Goal: Task Accomplishment & Management: Complete application form

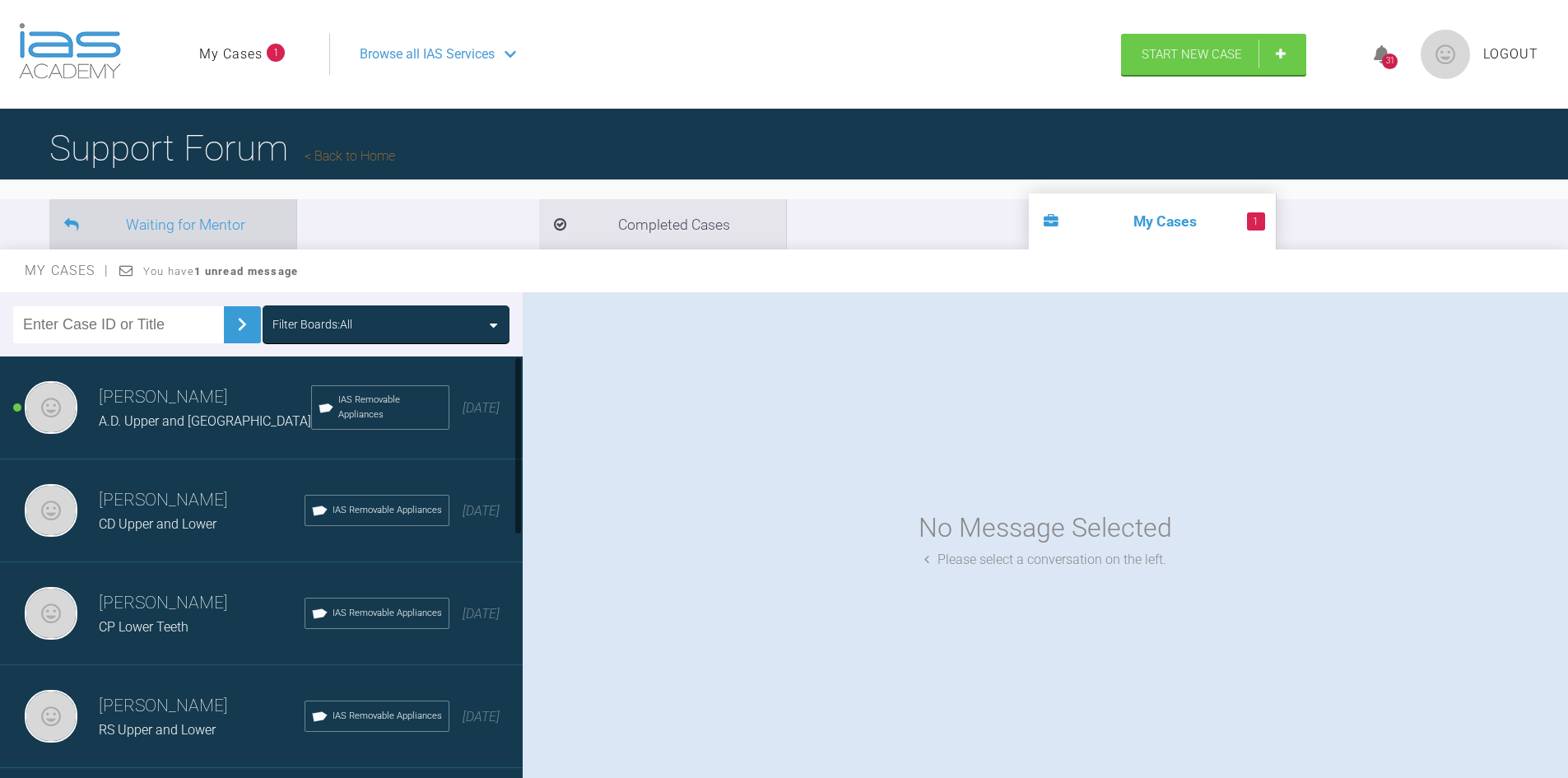
click at [188, 240] on li "Waiting for Mentor" at bounding box center [173, 224] width 247 height 51
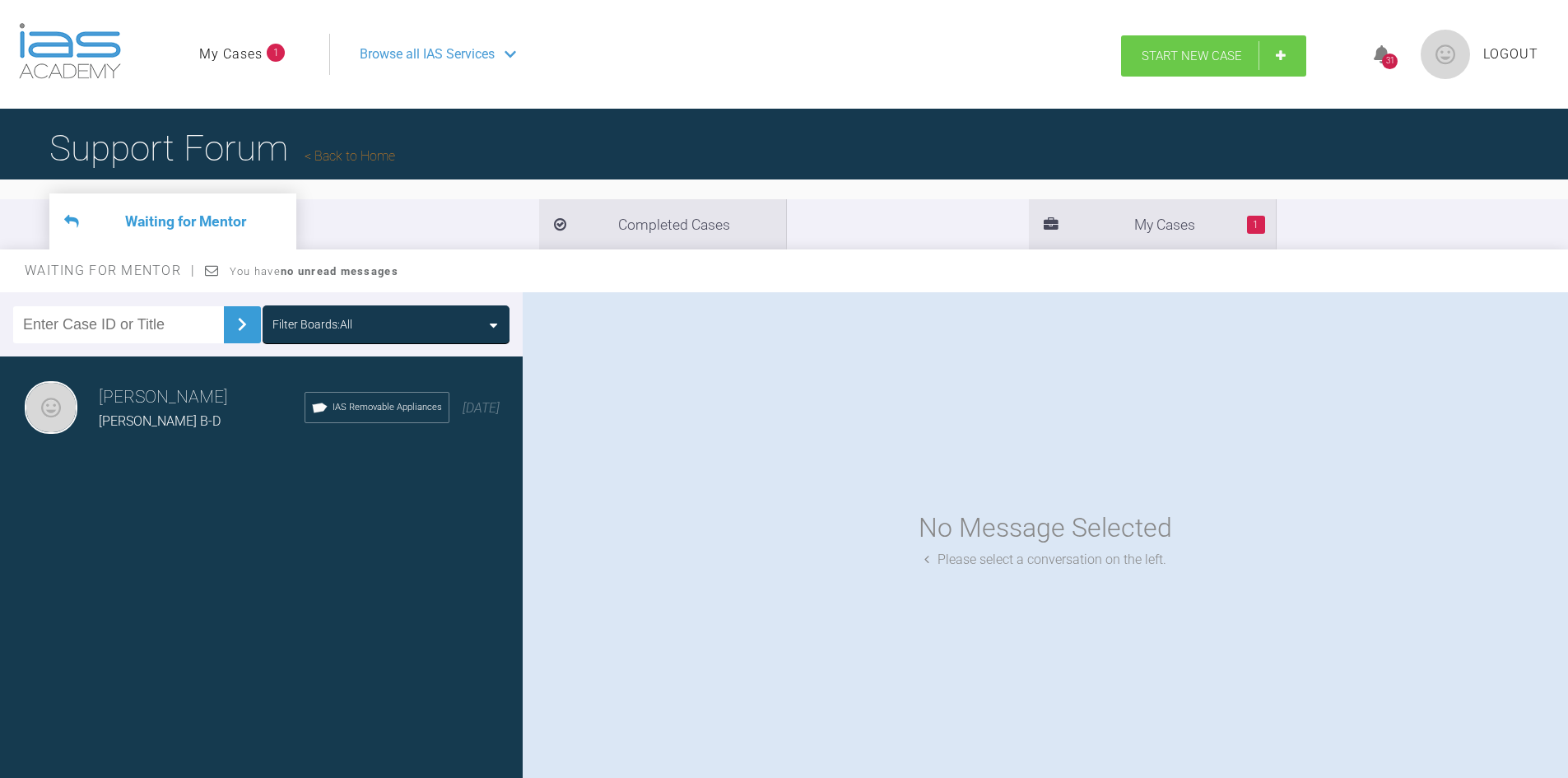
click at [1159, 55] on span "Start New Case" at bounding box center [1192, 56] width 100 height 15
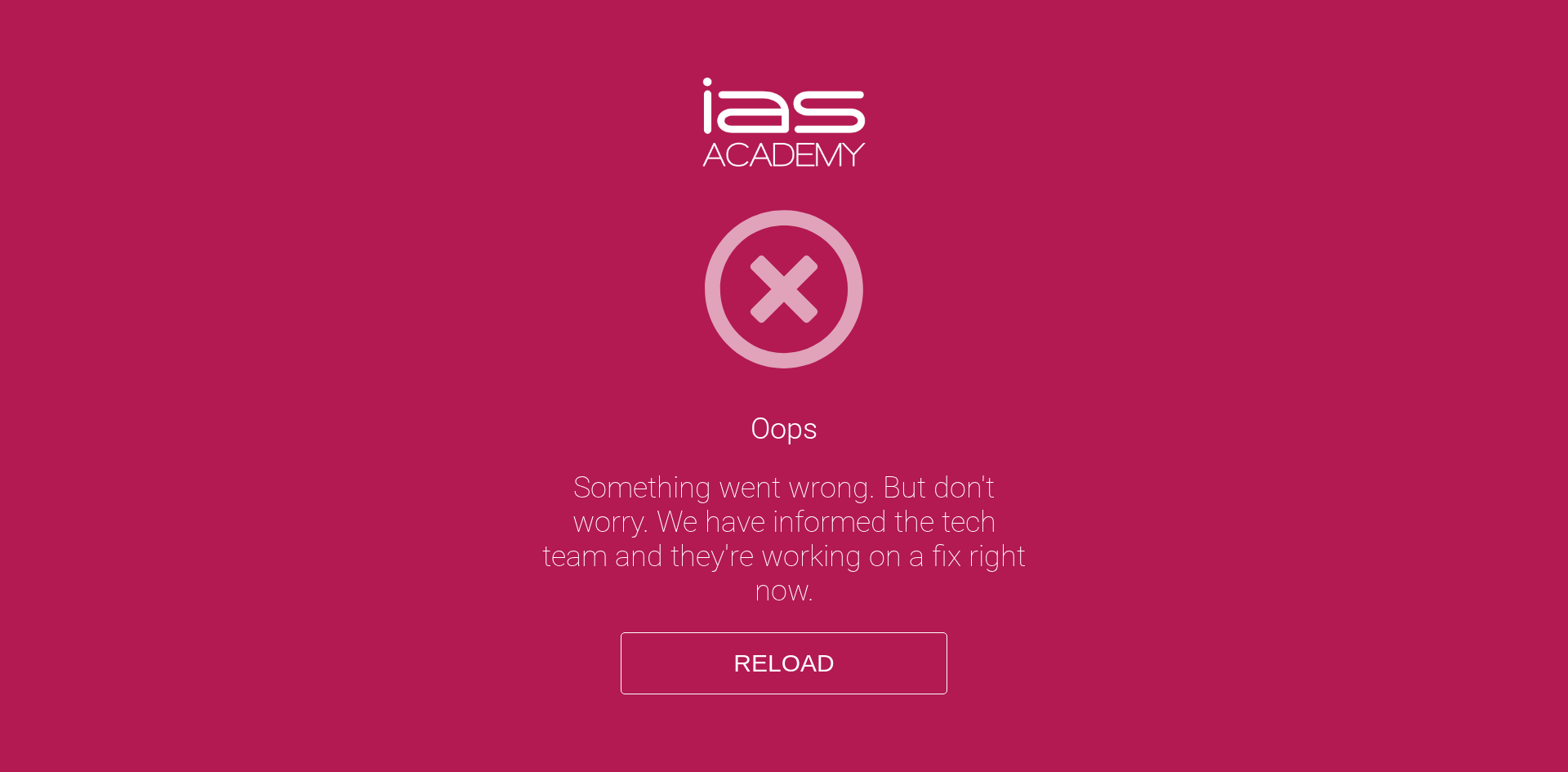
click at [771, 659] on button "Reload" at bounding box center [783, 664] width 327 height 62
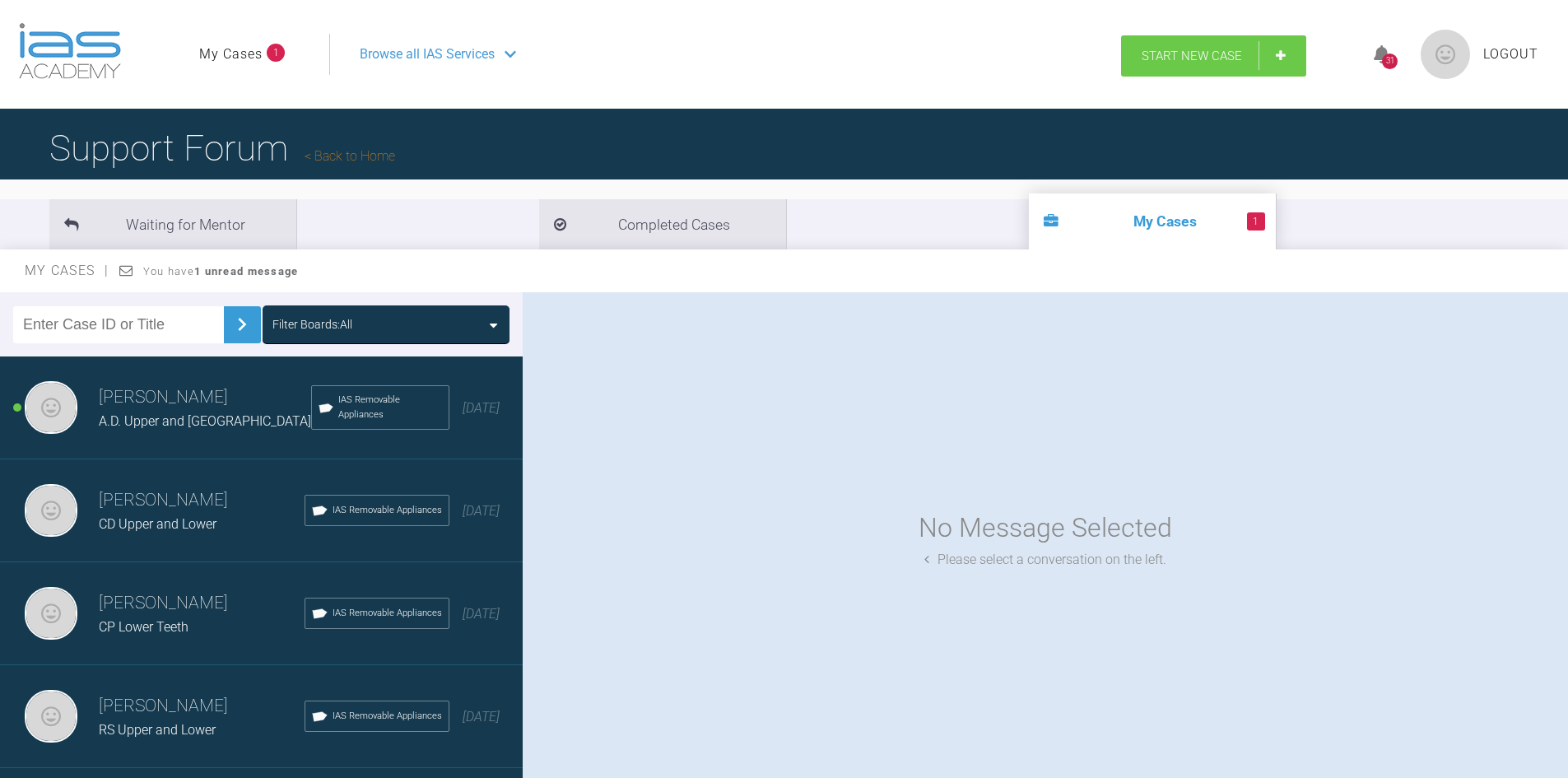
click at [1207, 44] on link "Start New Case" at bounding box center [1214, 56] width 185 height 41
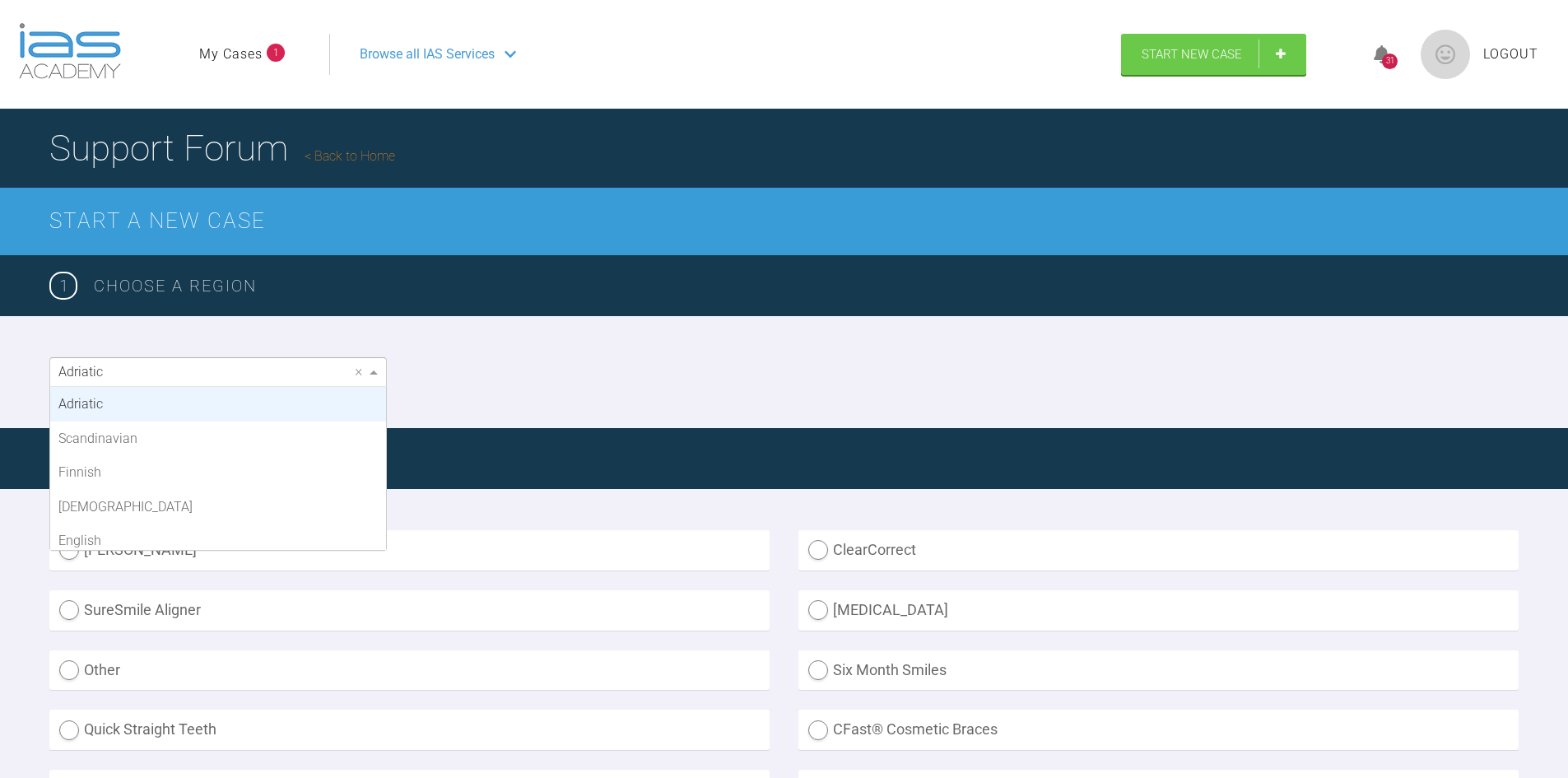
click at [194, 373] on div "Adriatic" at bounding box center [218, 372] width 336 height 28
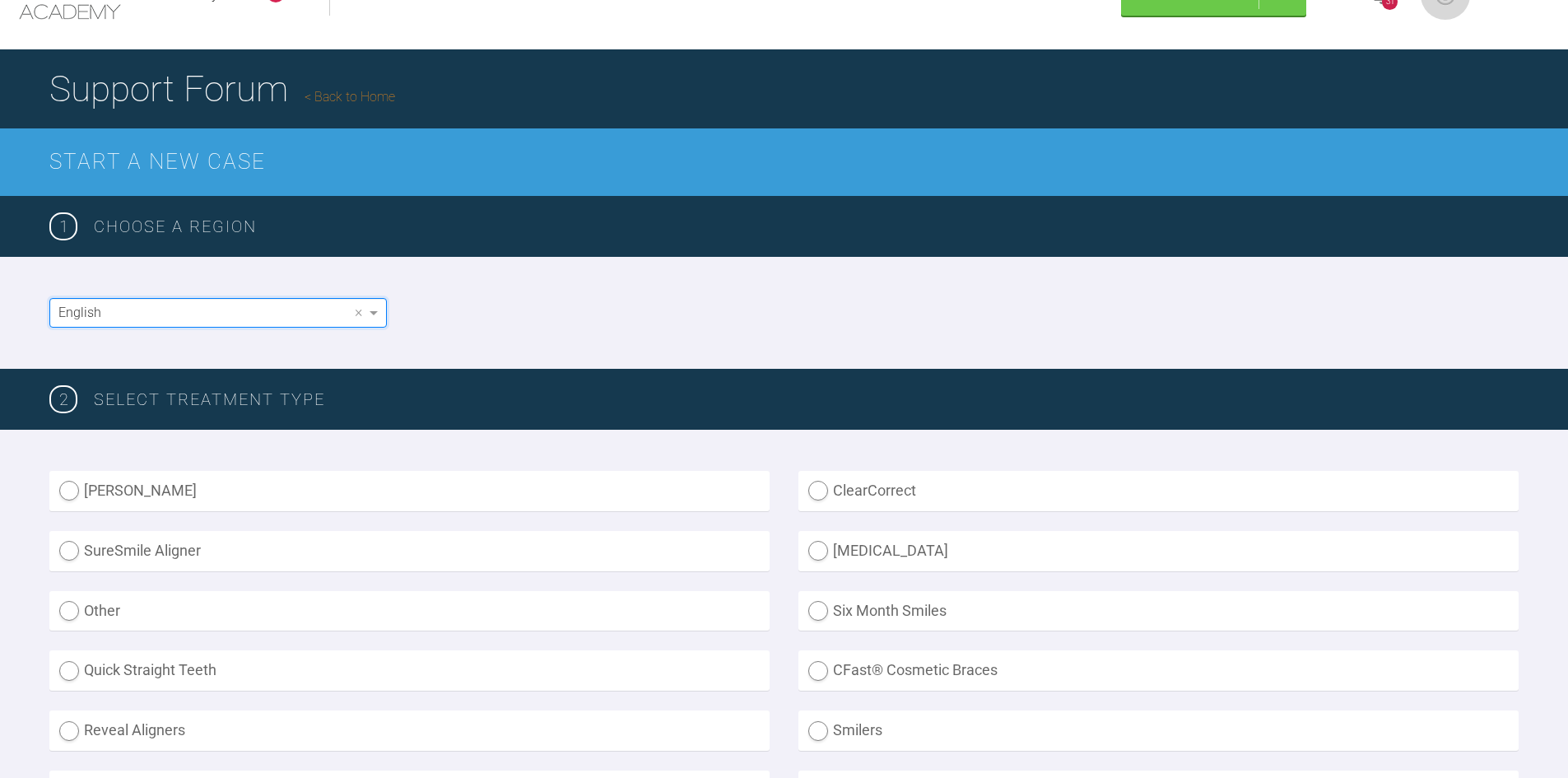
scroll to position [165, 0]
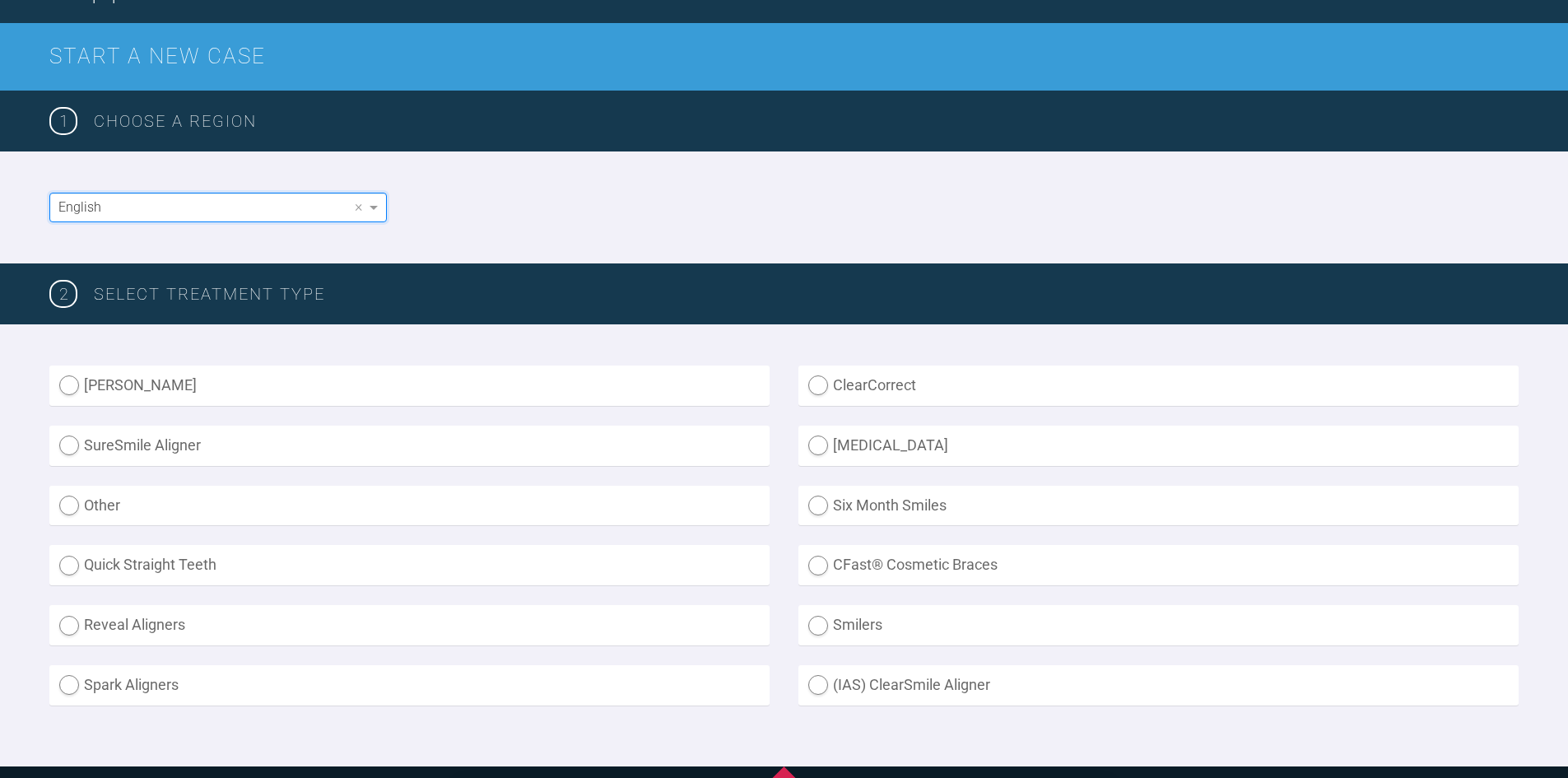
click at [258, 204] on div "English" at bounding box center [218, 208] width 336 height 28
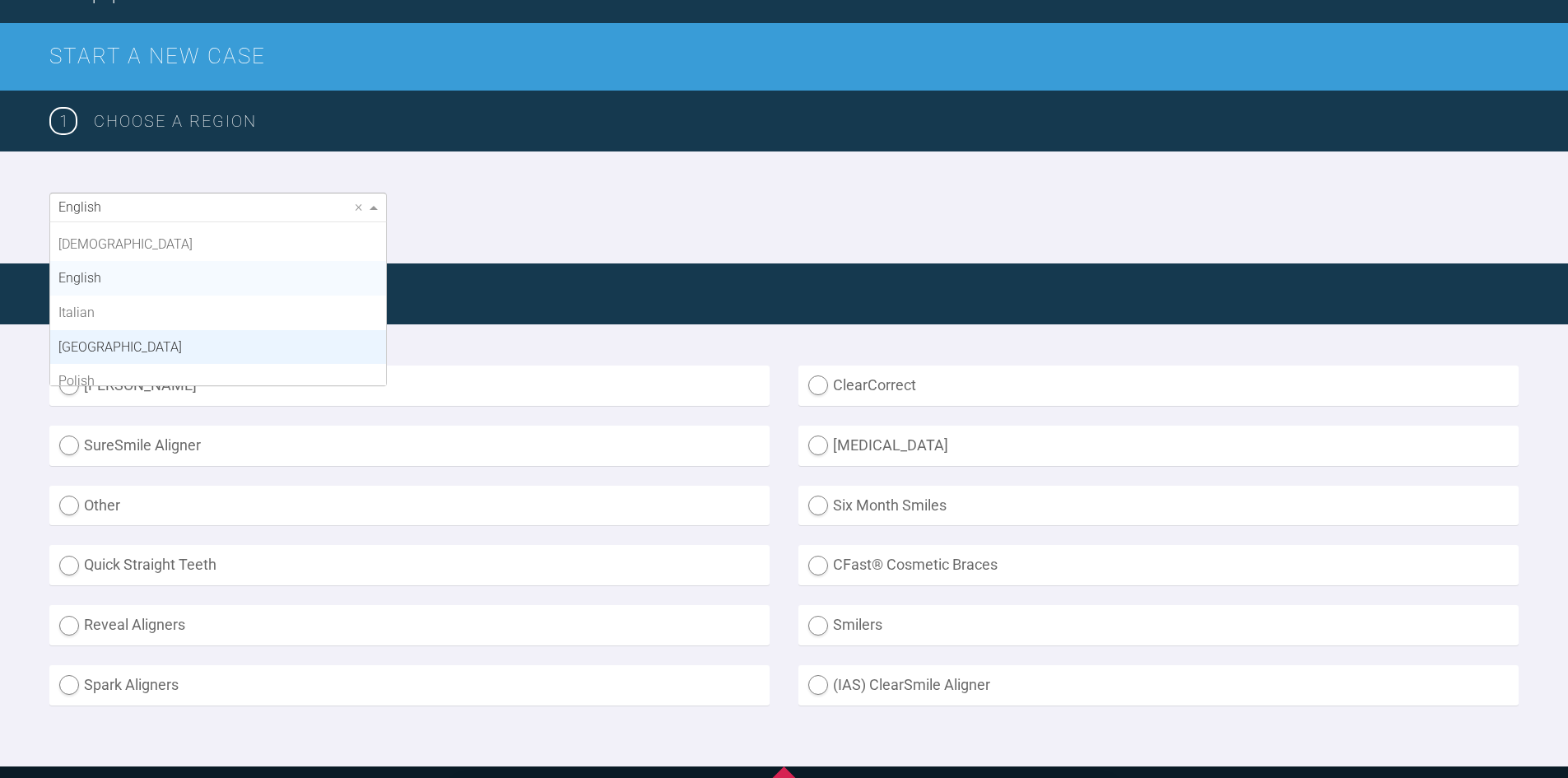
scroll to position [69, 0]
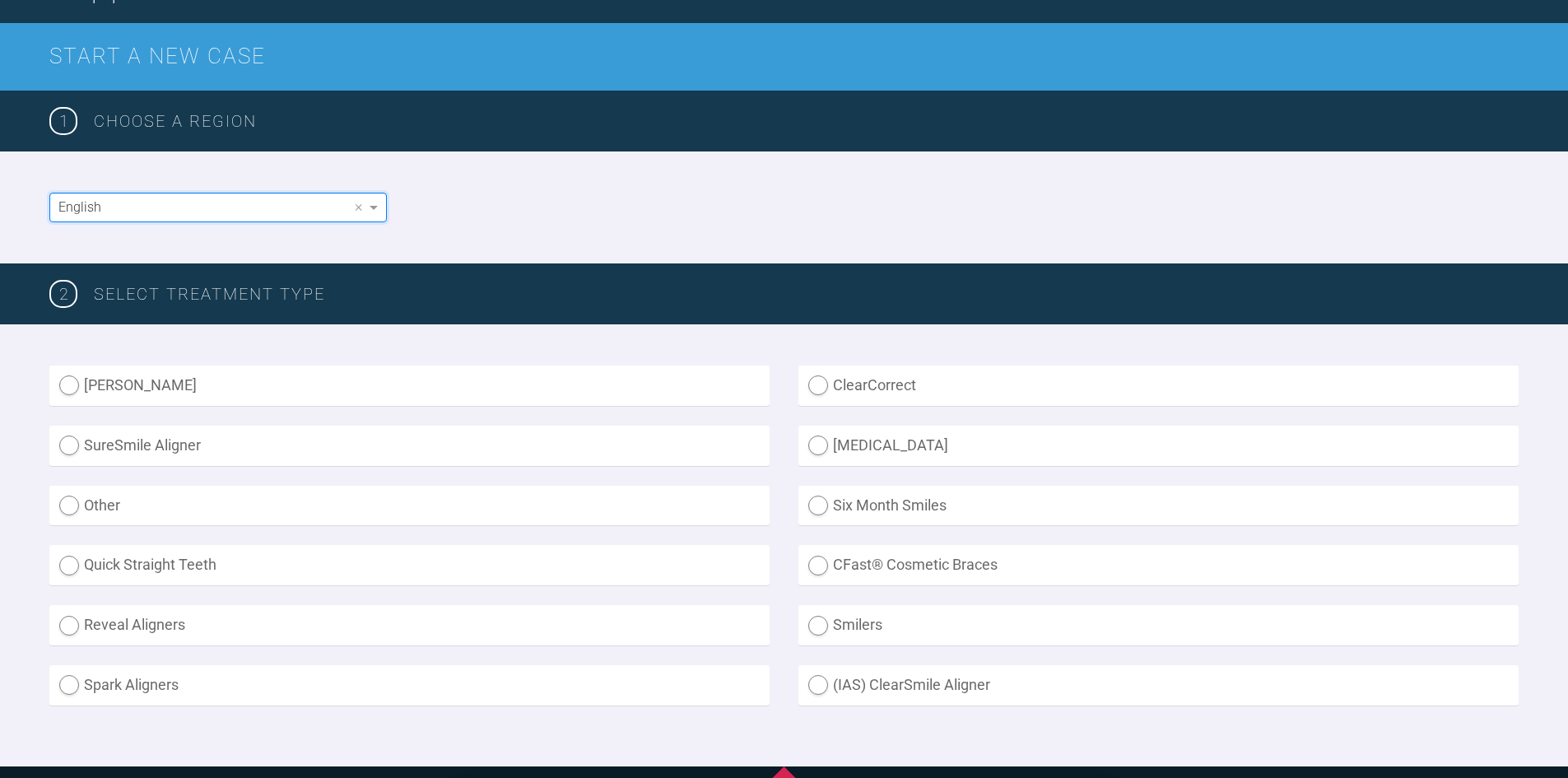
click at [929, 699] on label "(IAS) ClearSmile Aligner" at bounding box center [1158, 685] width 720 height 40
radio Aligner "true"
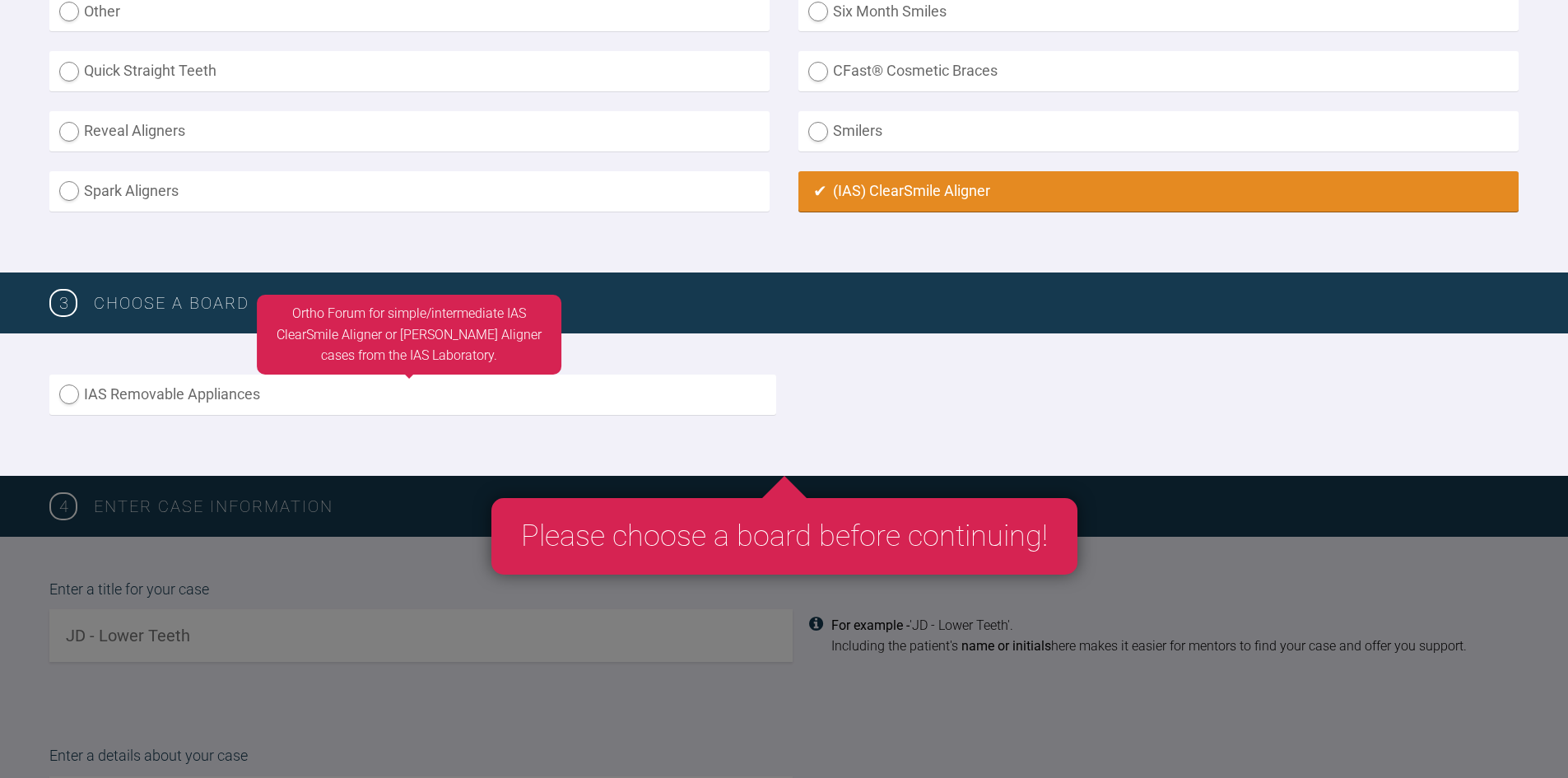
click at [219, 400] on label "IAS Removable Appliances" at bounding box center [413, 395] width 726 height 40
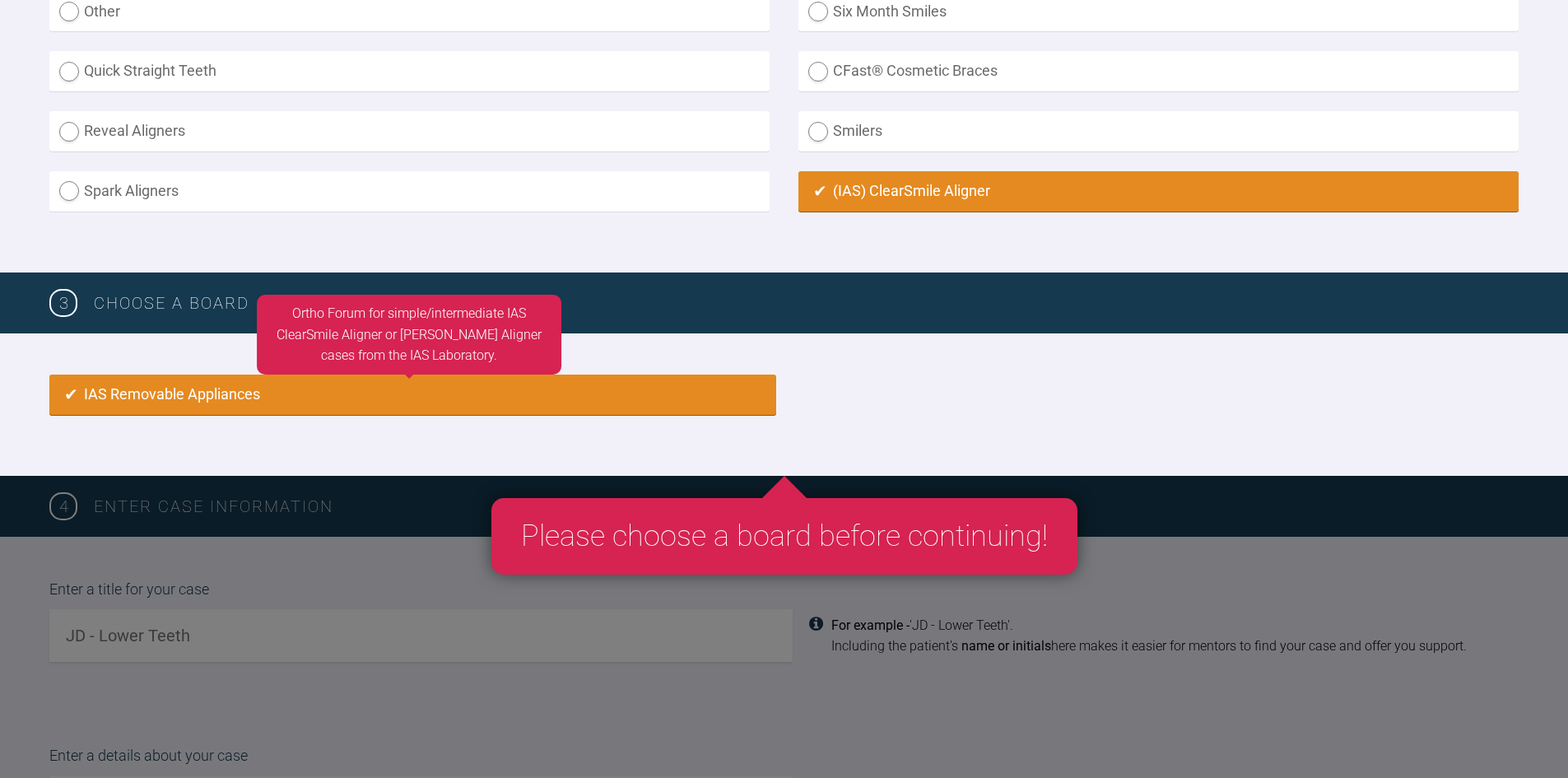
radio input "true"
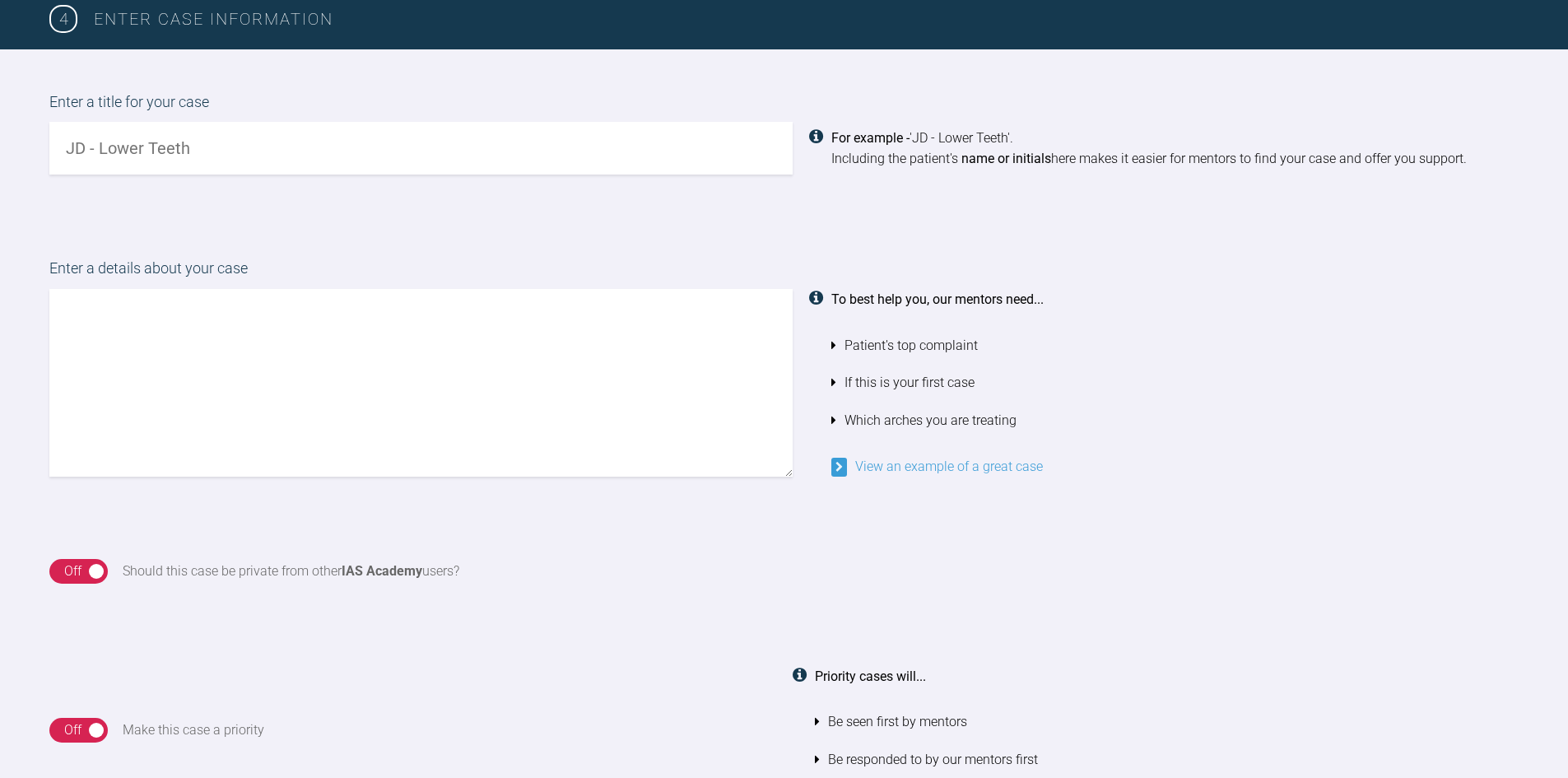
scroll to position [1117, 0]
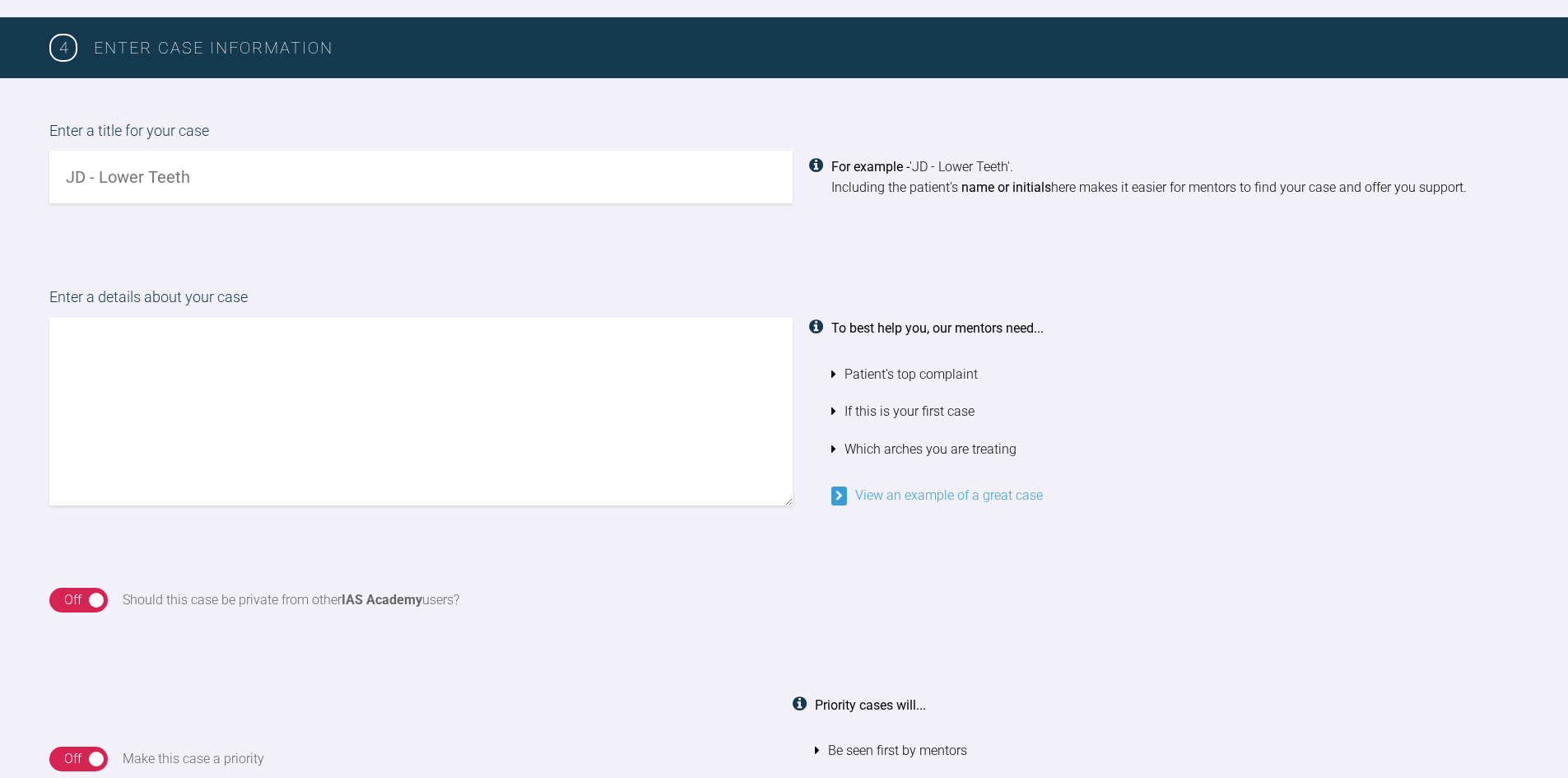
click at [213, 186] on input "text" at bounding box center [421, 177] width 743 height 52
type input "C.K Upper Arch"
click at [181, 323] on textarea at bounding box center [421, 411] width 743 height 188
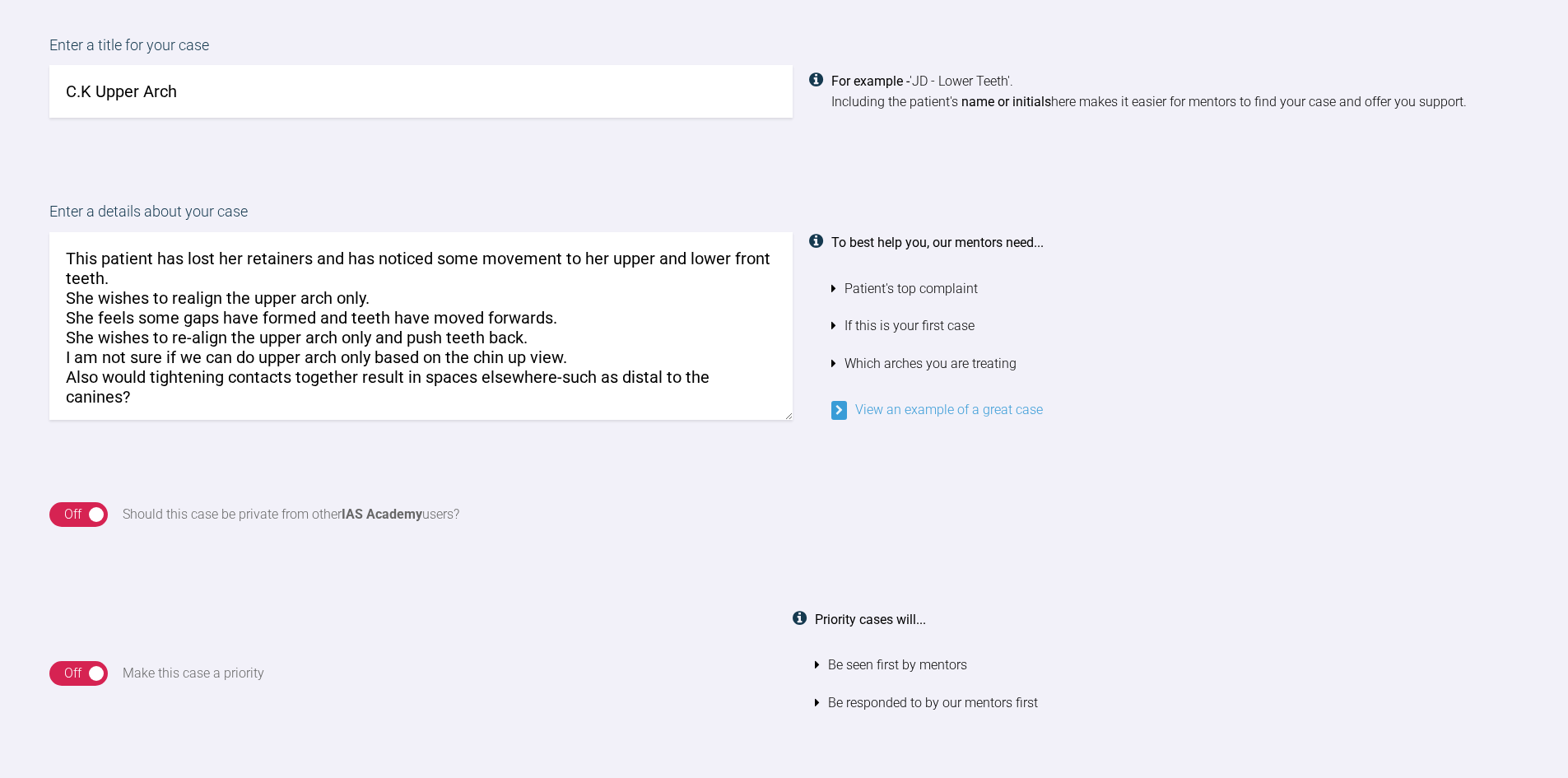
scroll to position [1282, 0]
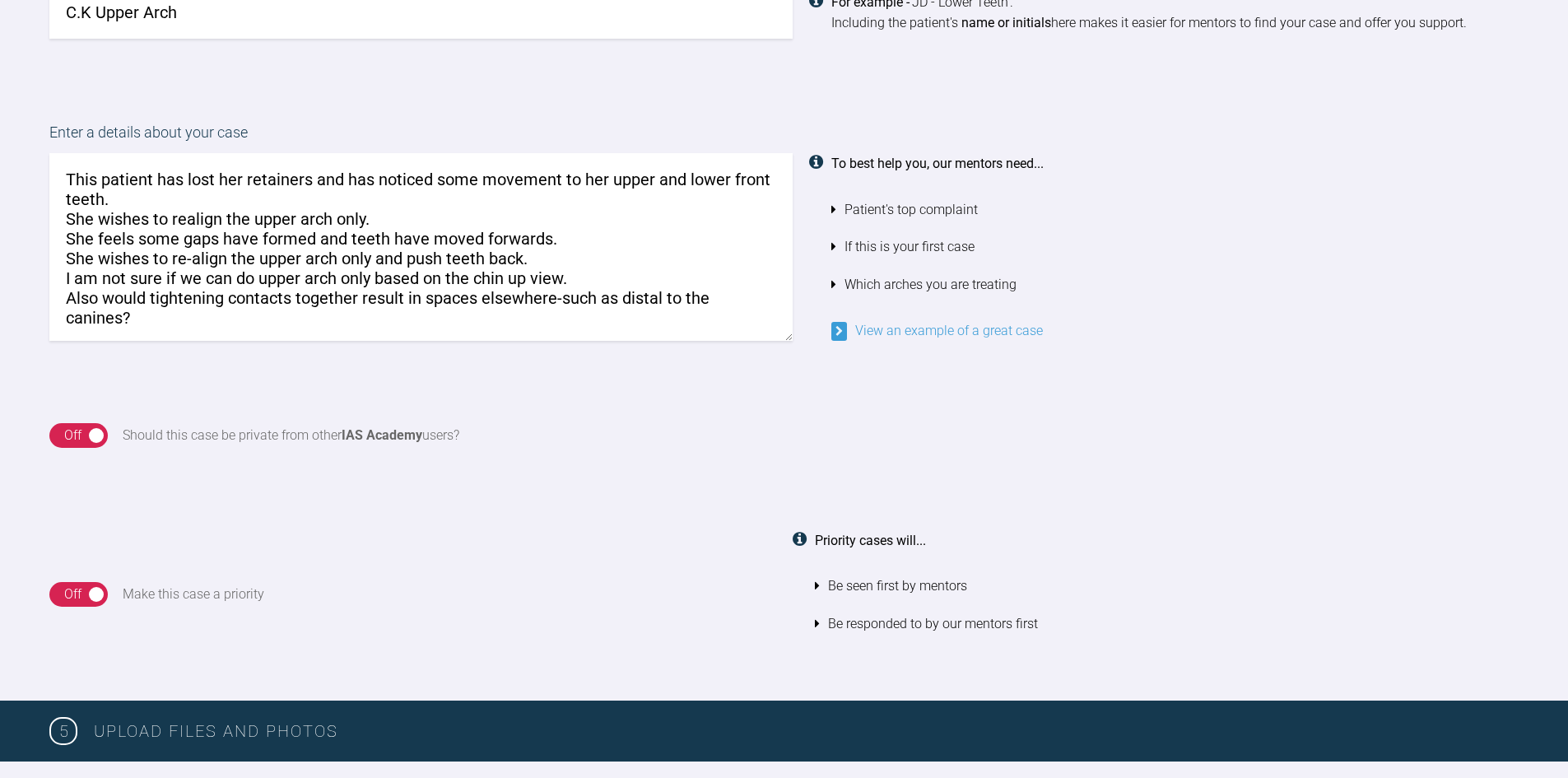
type textarea "This patient has lost her retainers and has noticed some movement to her upper …"
click at [71, 438] on div "Off" at bounding box center [73, 435] width 17 height 22
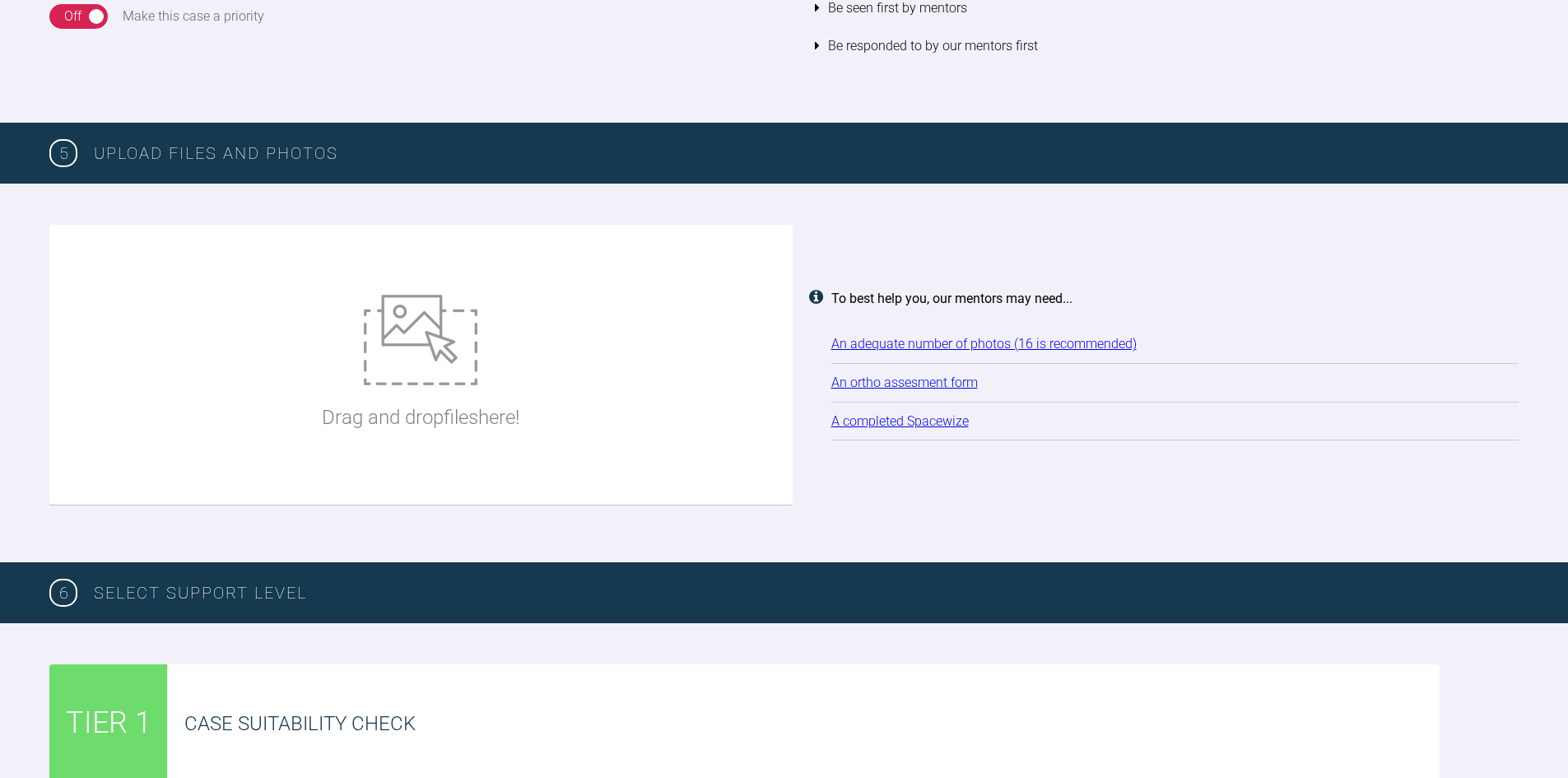
scroll to position [1858, 0]
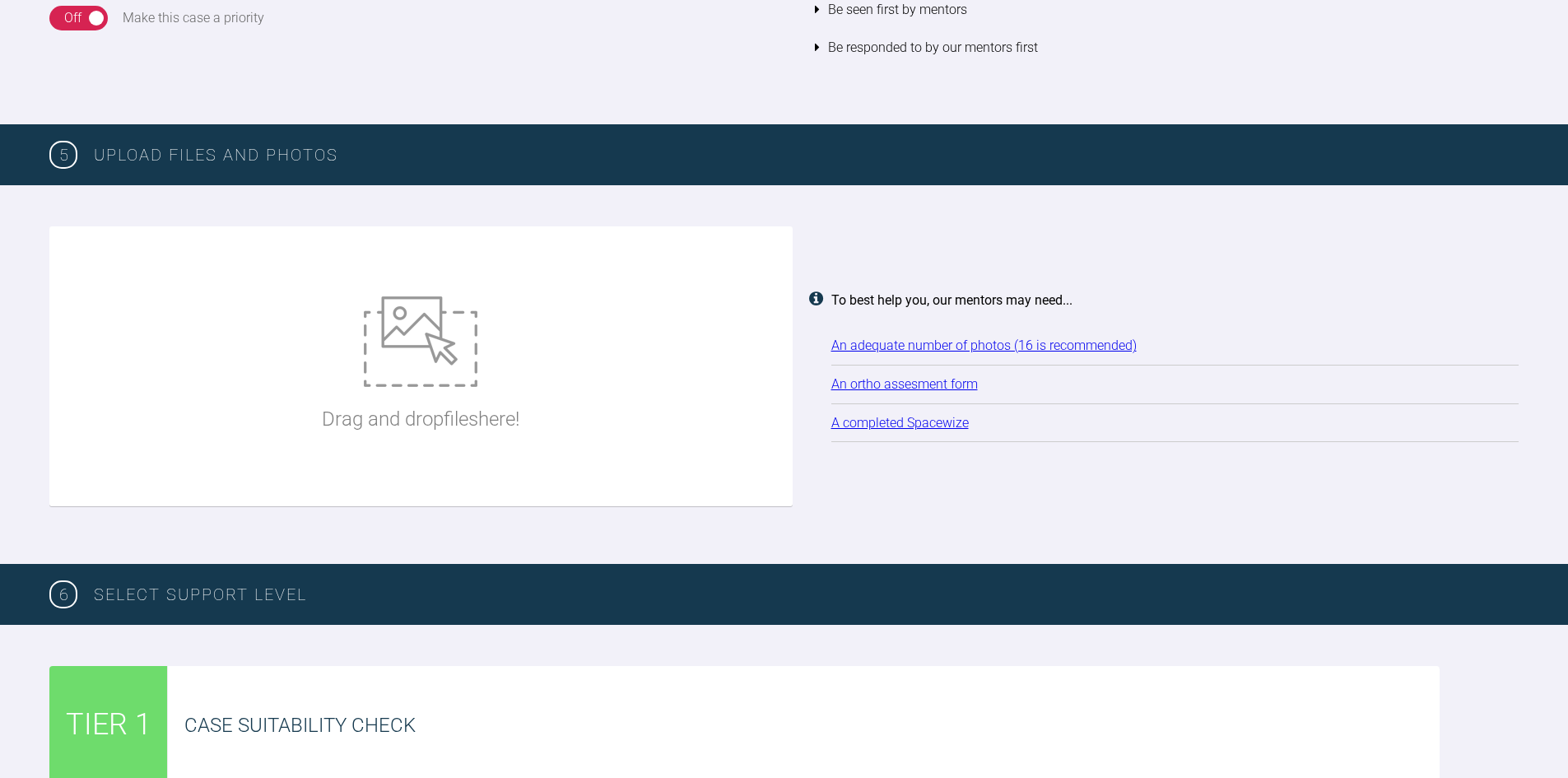
click at [492, 376] on div "Drag and drop files here!" at bounding box center [421, 366] width 197 height 247
type input "C:\fakepath\2025-10-09 - Spacewize capture.png"
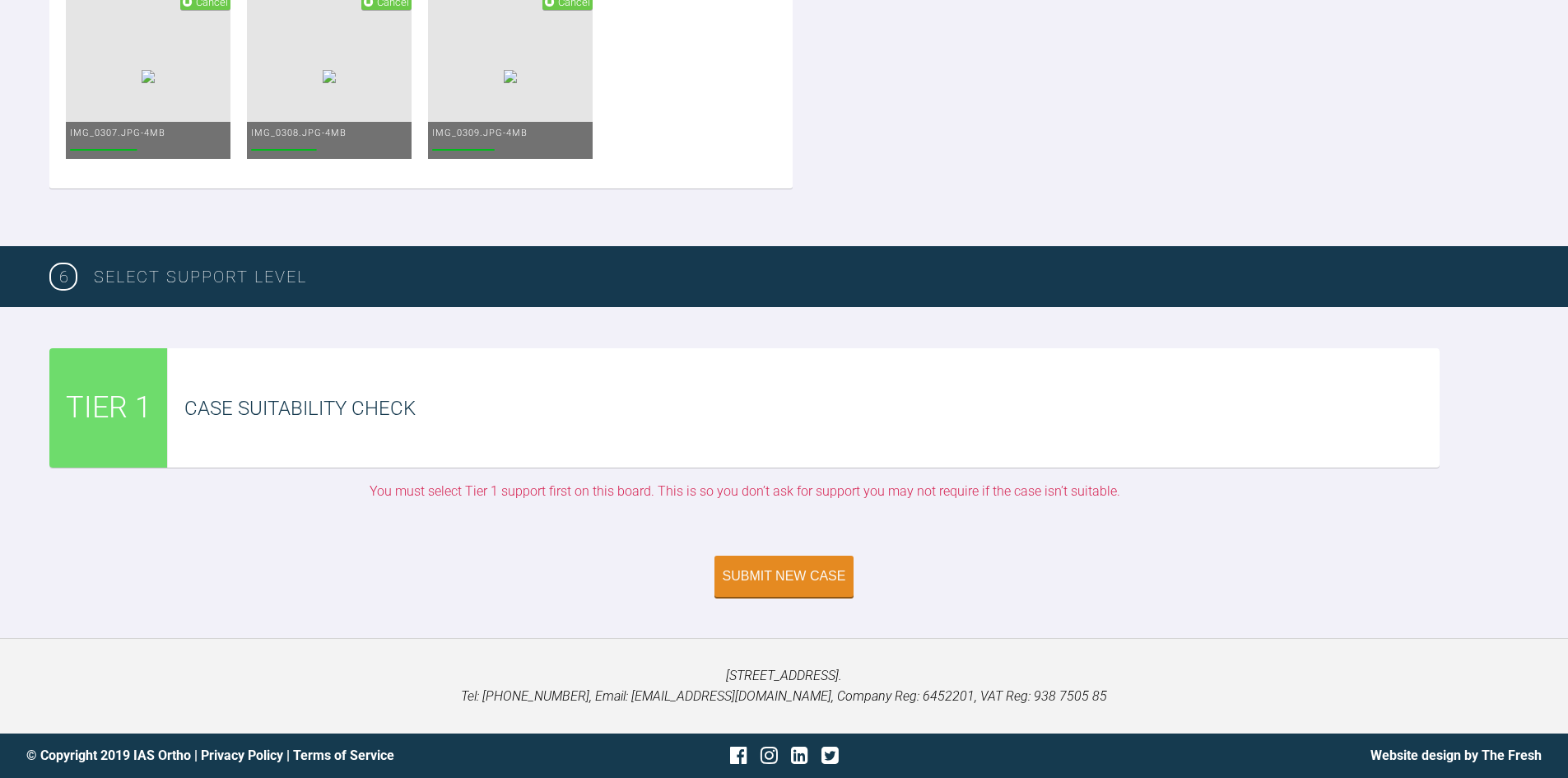
scroll to position [3714, 0]
click at [505, 427] on div "Case Suitability Check" at bounding box center [803, 408] width 1271 height 120
click at [763, 587] on button "Submit New Case" at bounding box center [784, 577] width 140 height 41
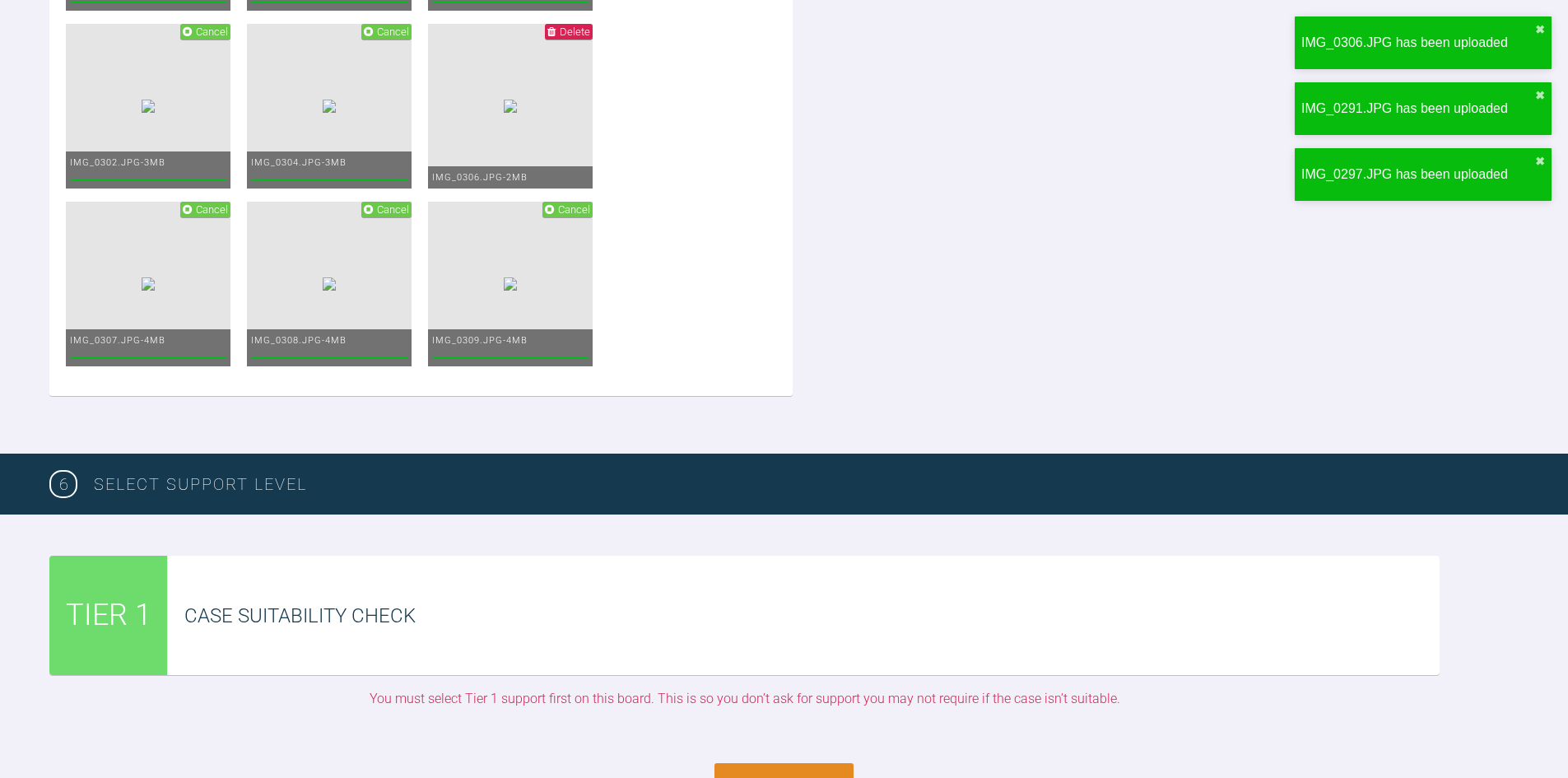
scroll to position [2727, 0]
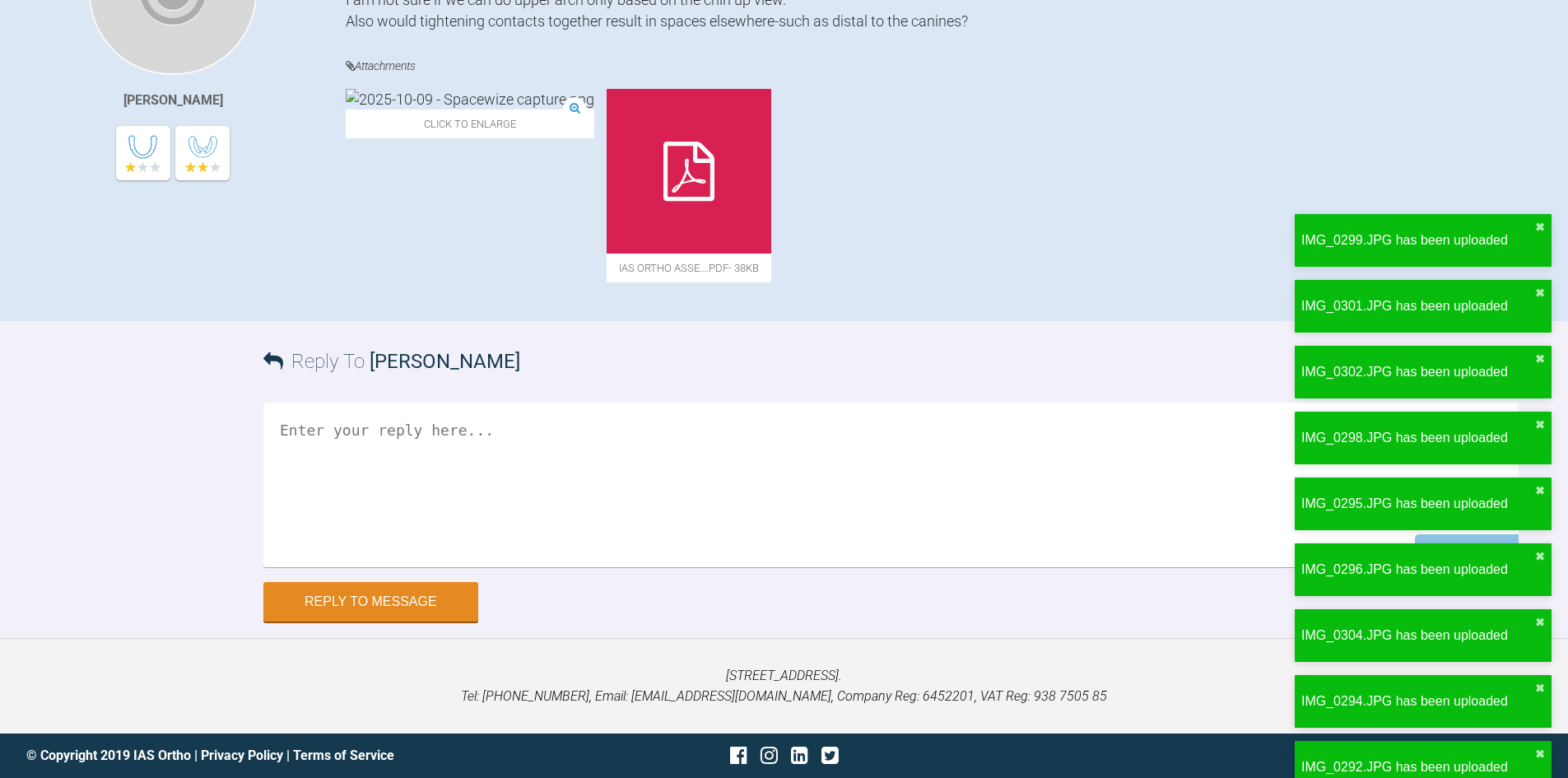
scroll to position [237, 0]
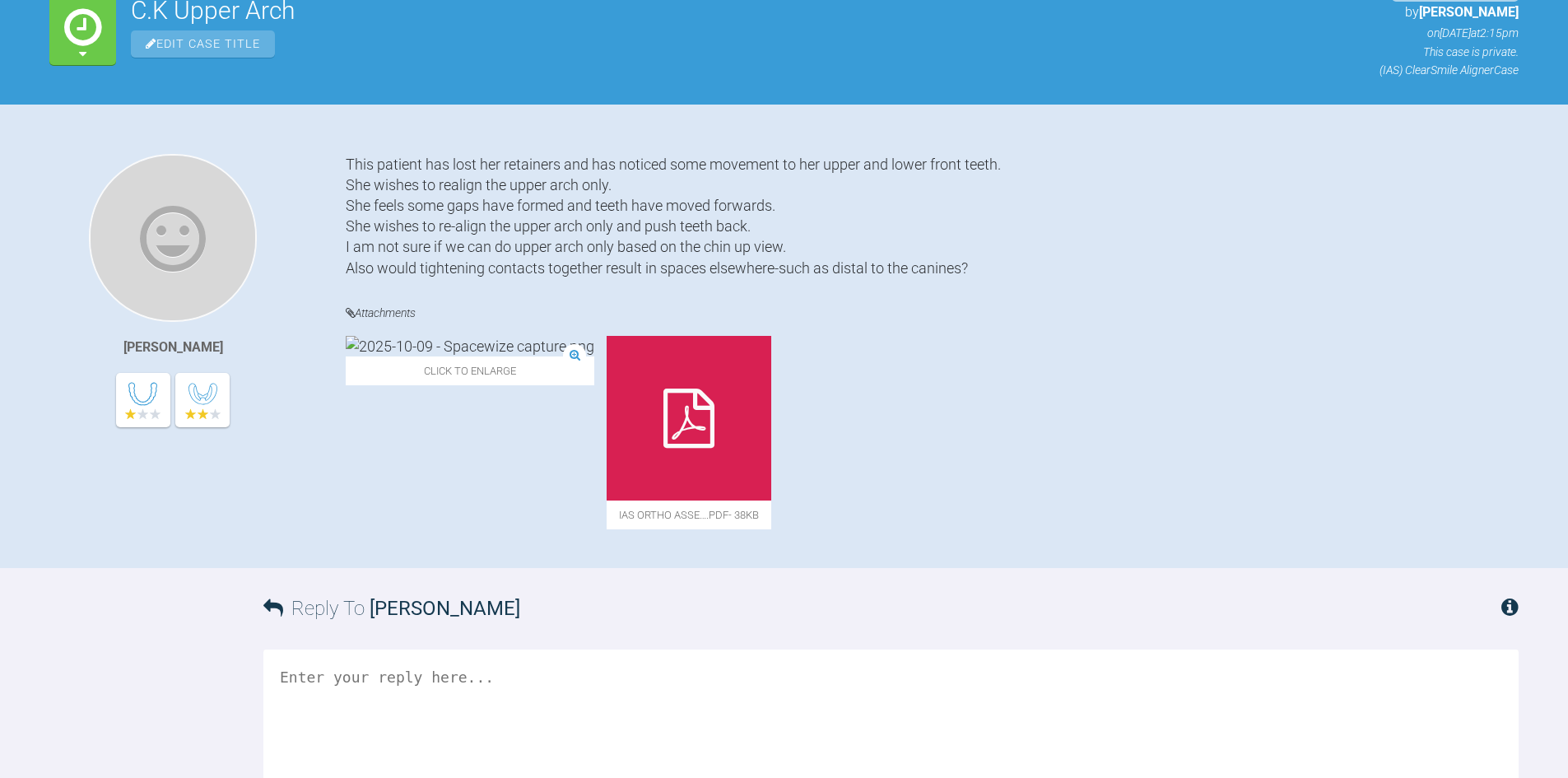
click at [744, 381] on div "Click to enlarge IAS Ortho Asse….pdf - 38KB" at bounding box center [932, 441] width 1173 height 210
click at [442, 356] on img at bounding box center [470, 347] width 249 height 21
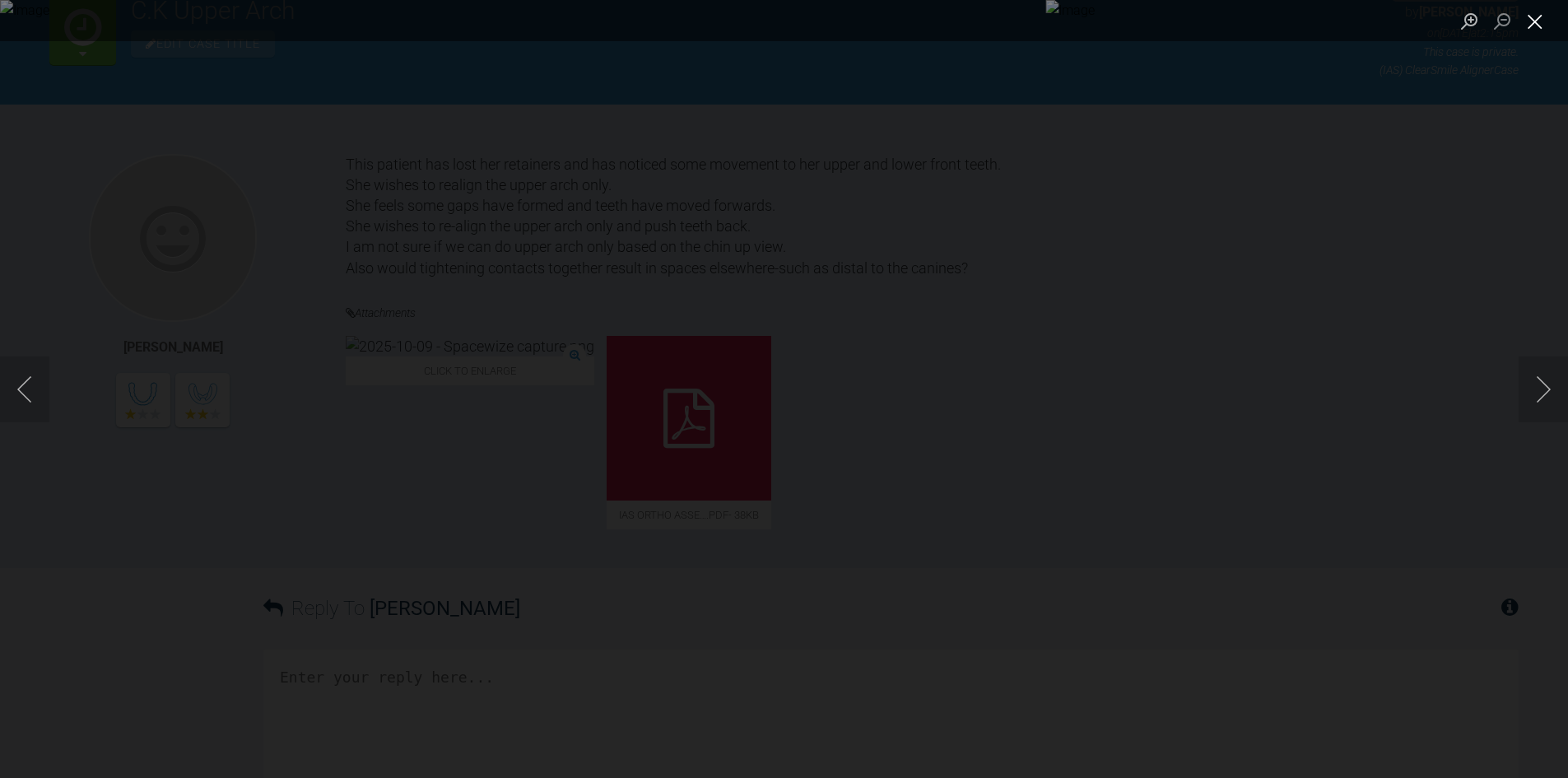
click at [1535, 32] on button "Close lightbox" at bounding box center [1535, 21] width 33 height 29
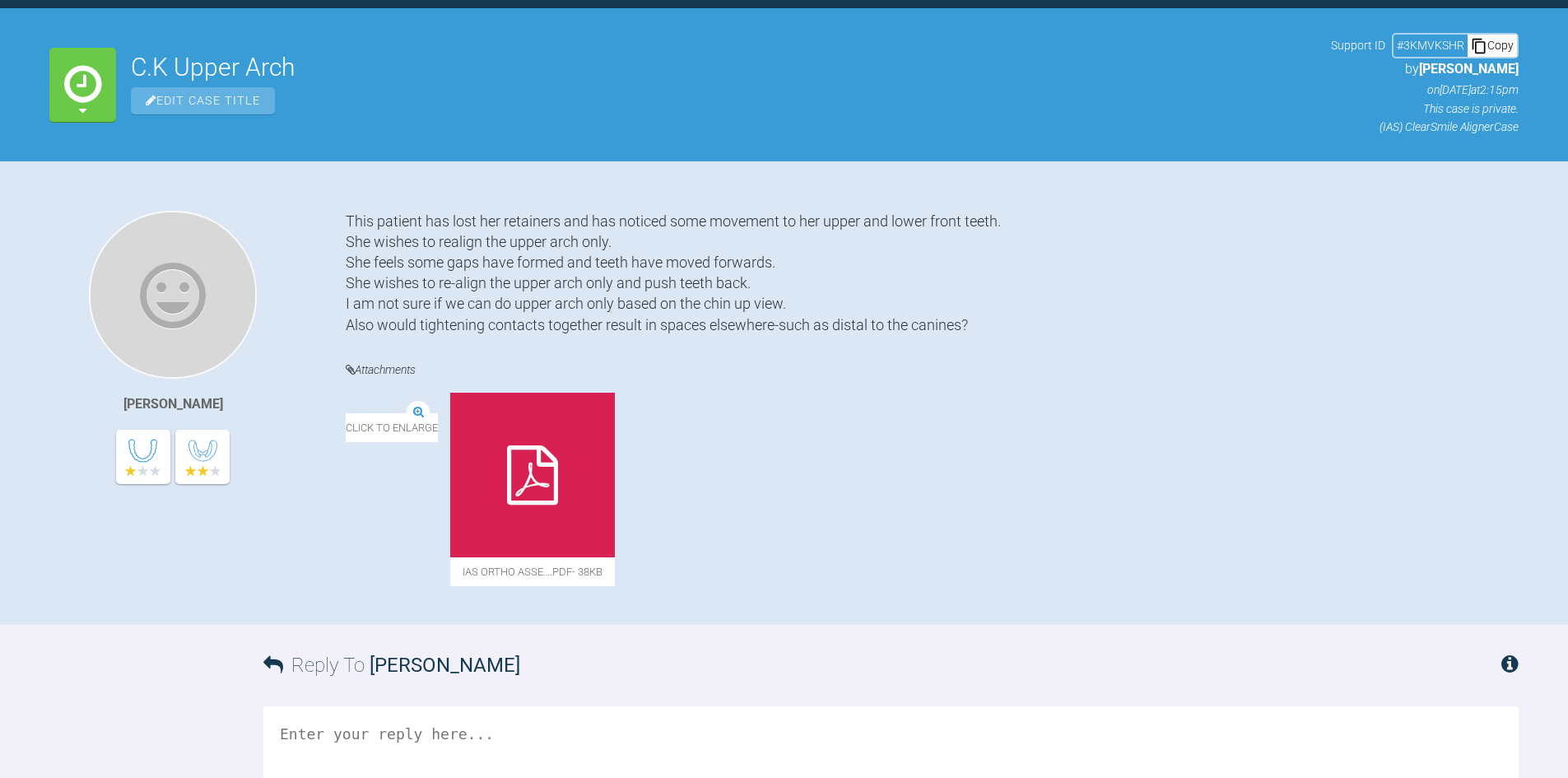
scroll to position [154, 0]
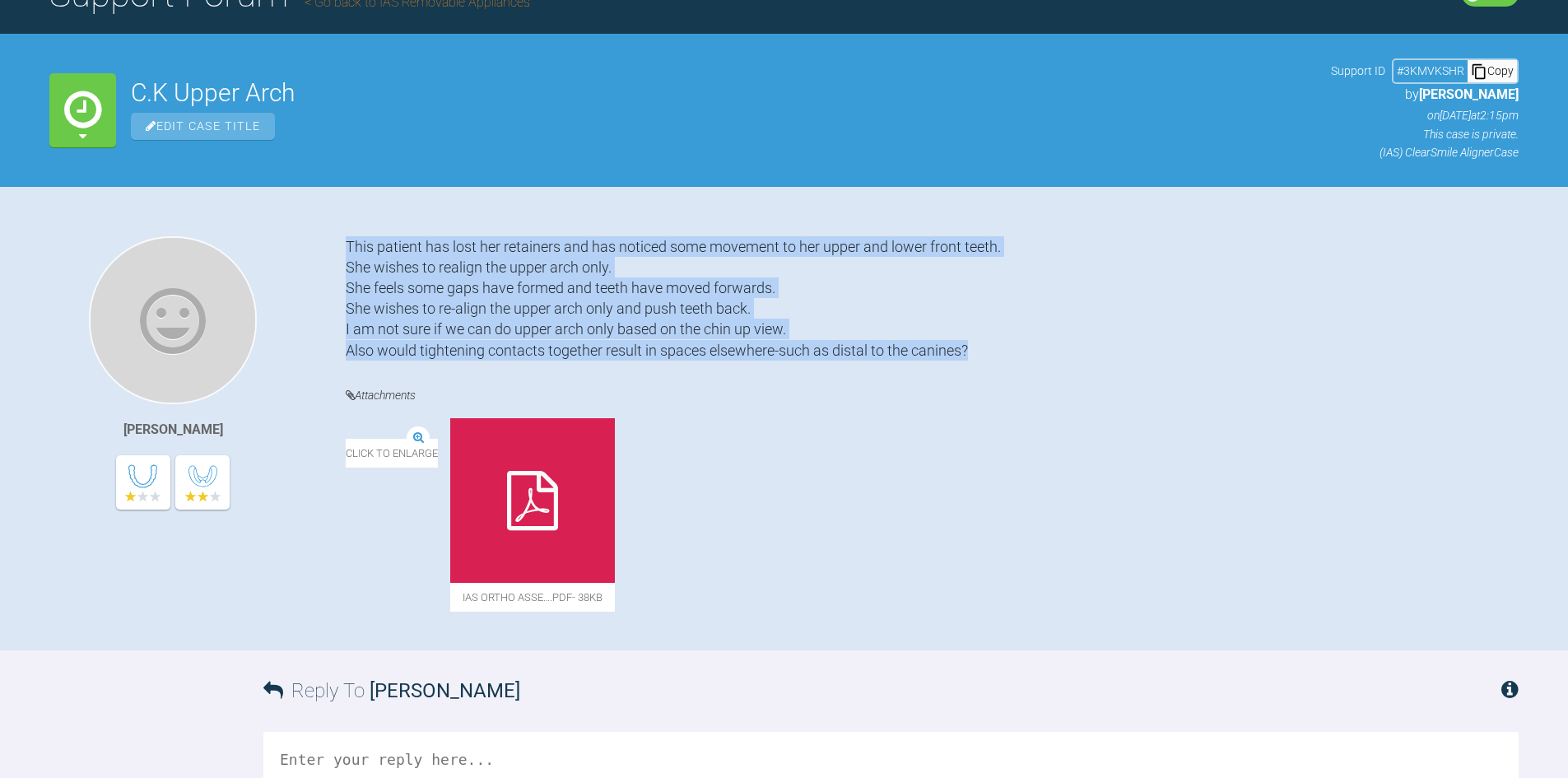
drag, startPoint x: 835, startPoint y: 334, endPoint x: 347, endPoint y: 248, distance: 495.5
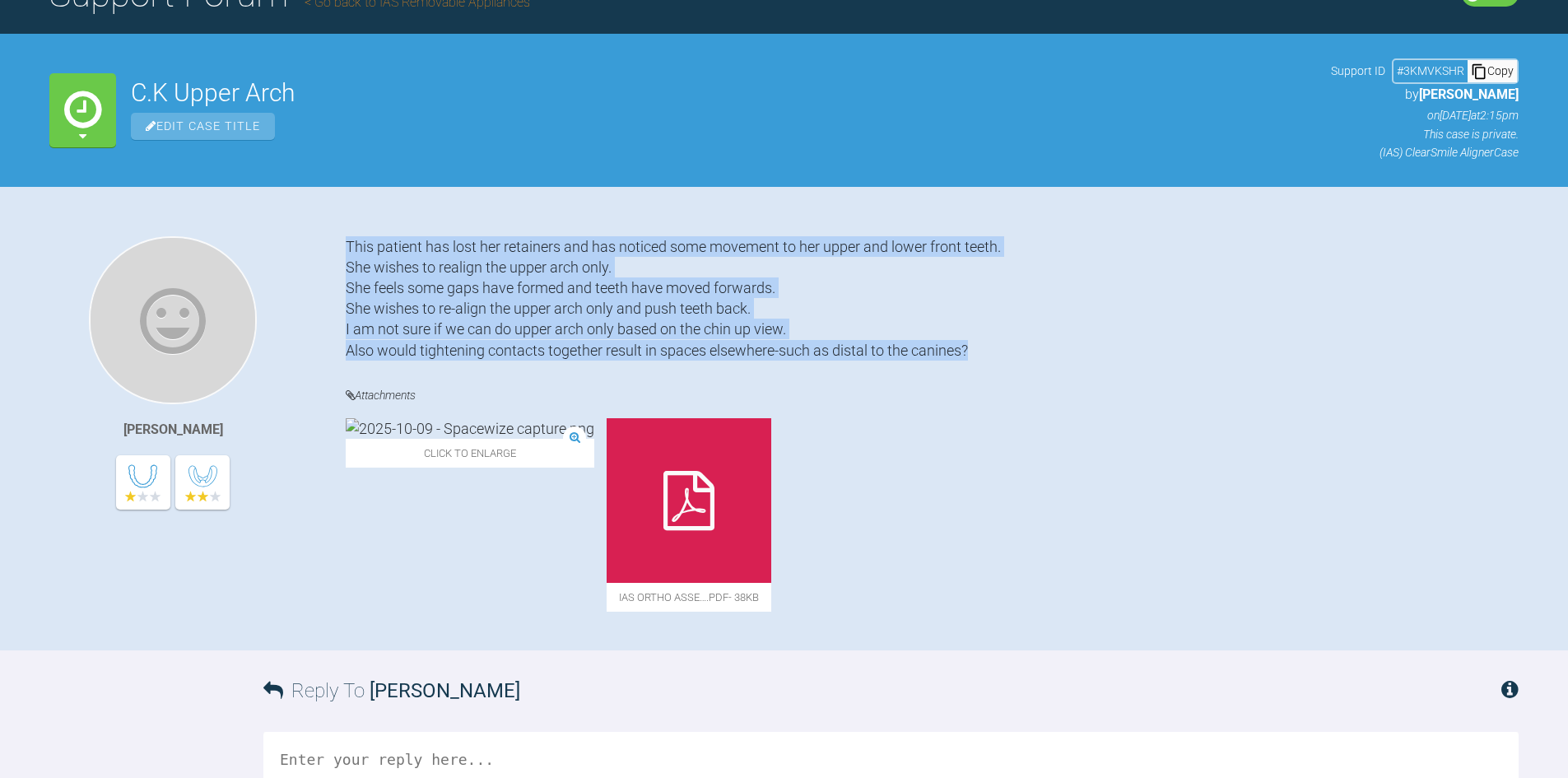
click at [344, 245] on div "[PERSON_NAME] This patient has lost her retainers and has noticed some movement…" at bounding box center [784, 444] width 1568 height 415
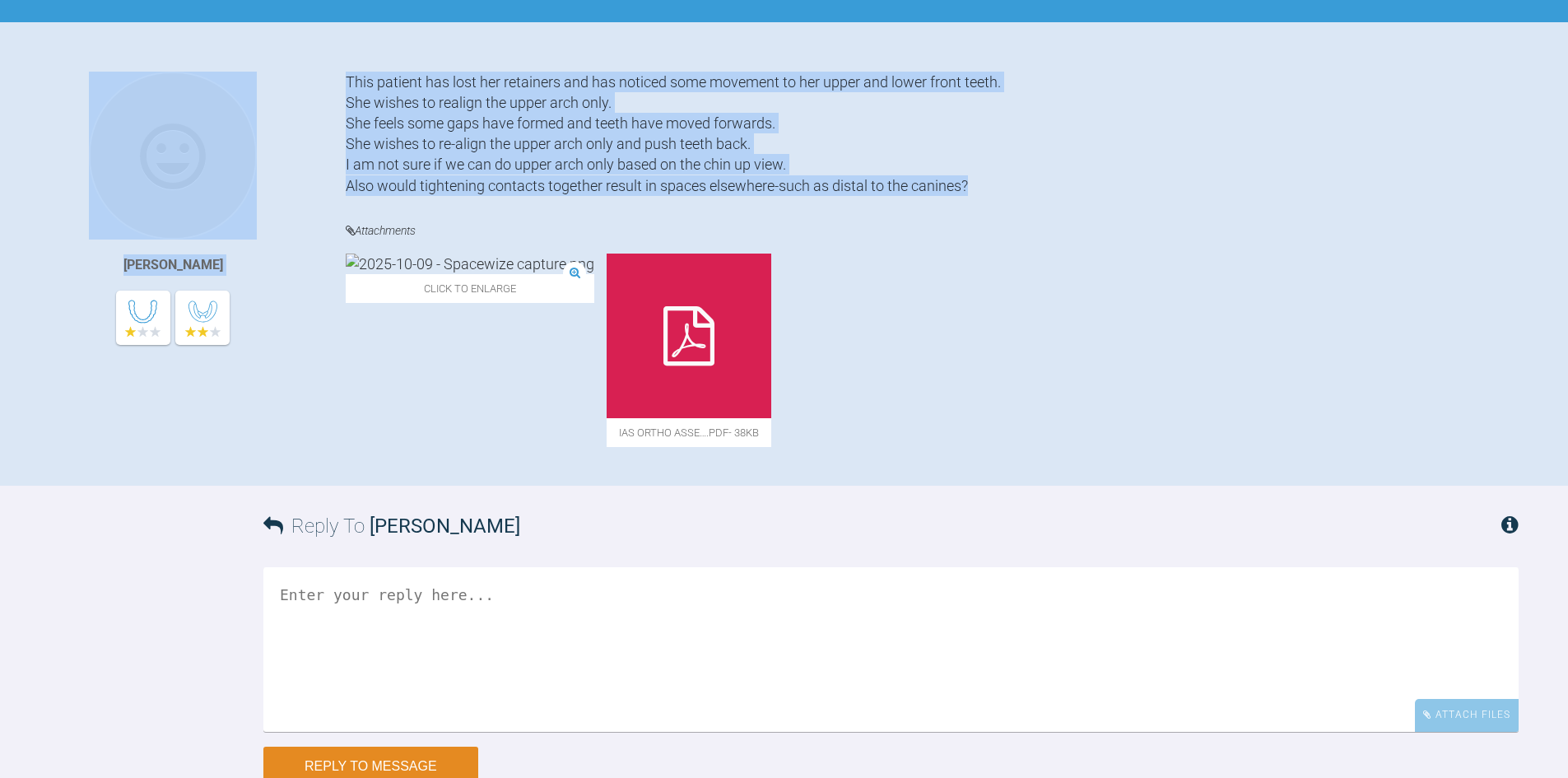
scroll to position [483, 0]
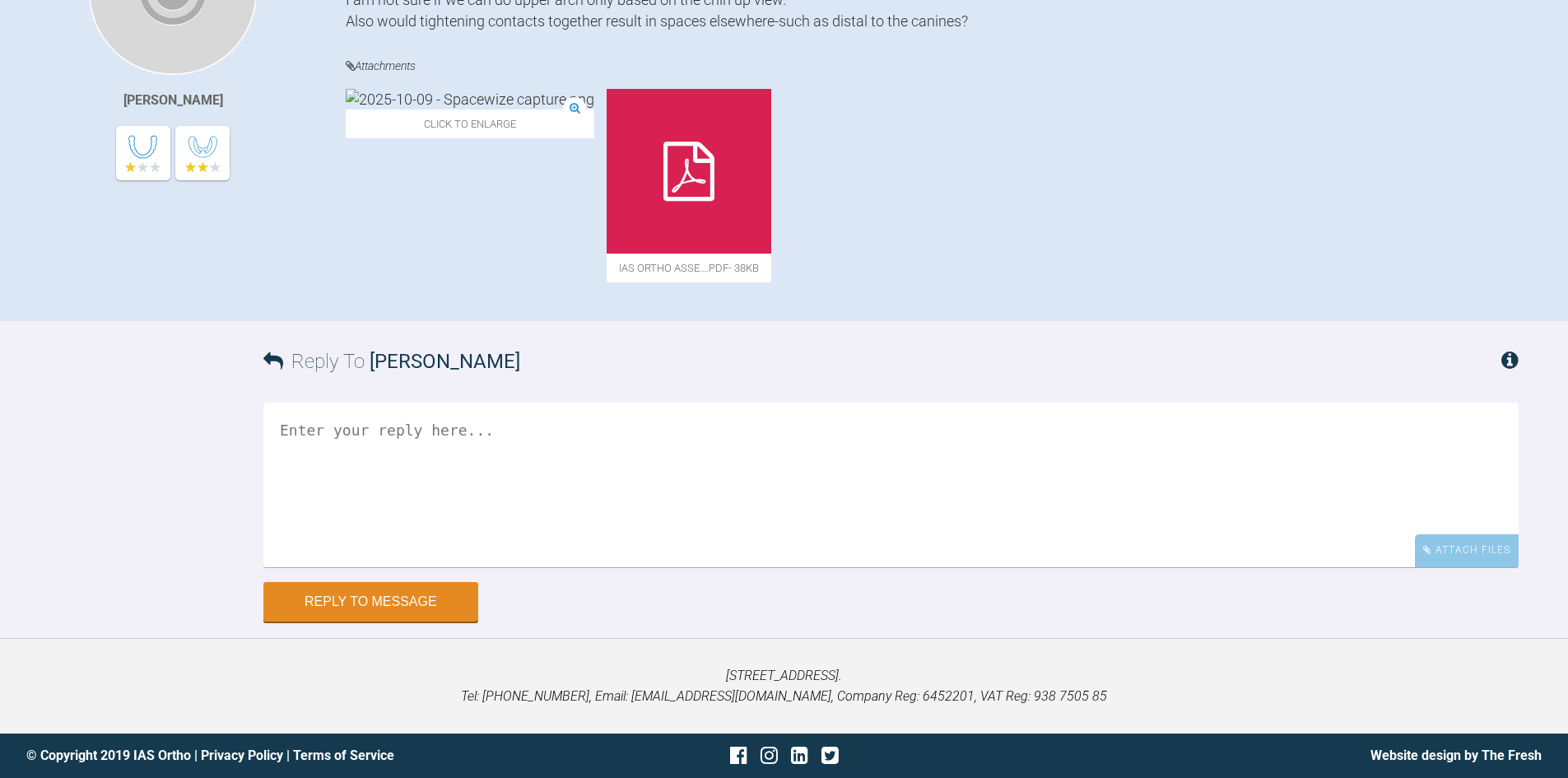
click at [500, 446] on textarea at bounding box center [891, 485] width 1255 height 165
type textarea "Sorry the photos were not completely uploaded"
drag, startPoint x: 1451, startPoint y: 541, endPoint x: 1420, endPoint y: 517, distance: 39.2
click at [1451, 540] on div "Attach Files" at bounding box center [1466, 550] width 104 height 32
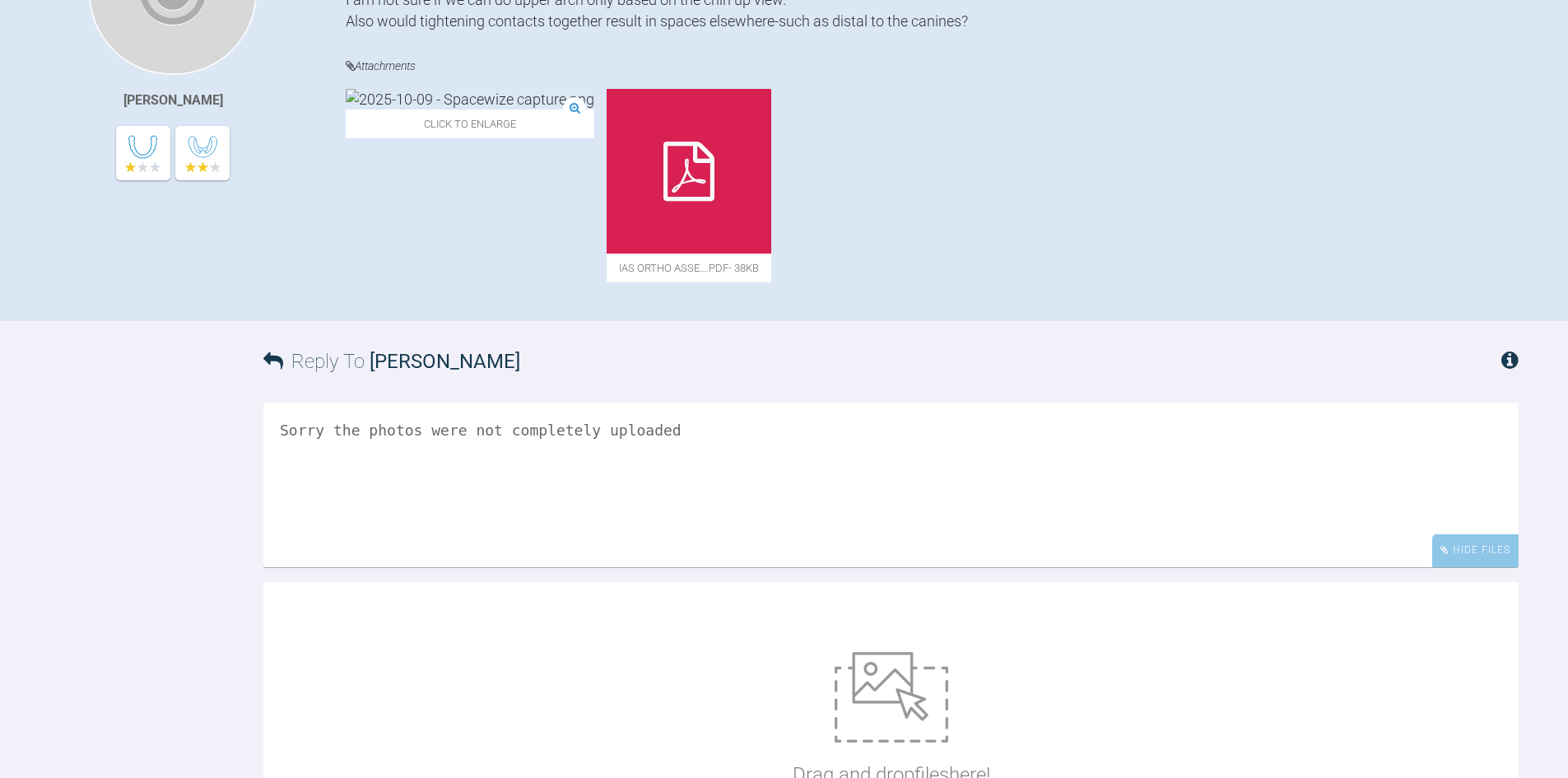
scroll to position [780, 0]
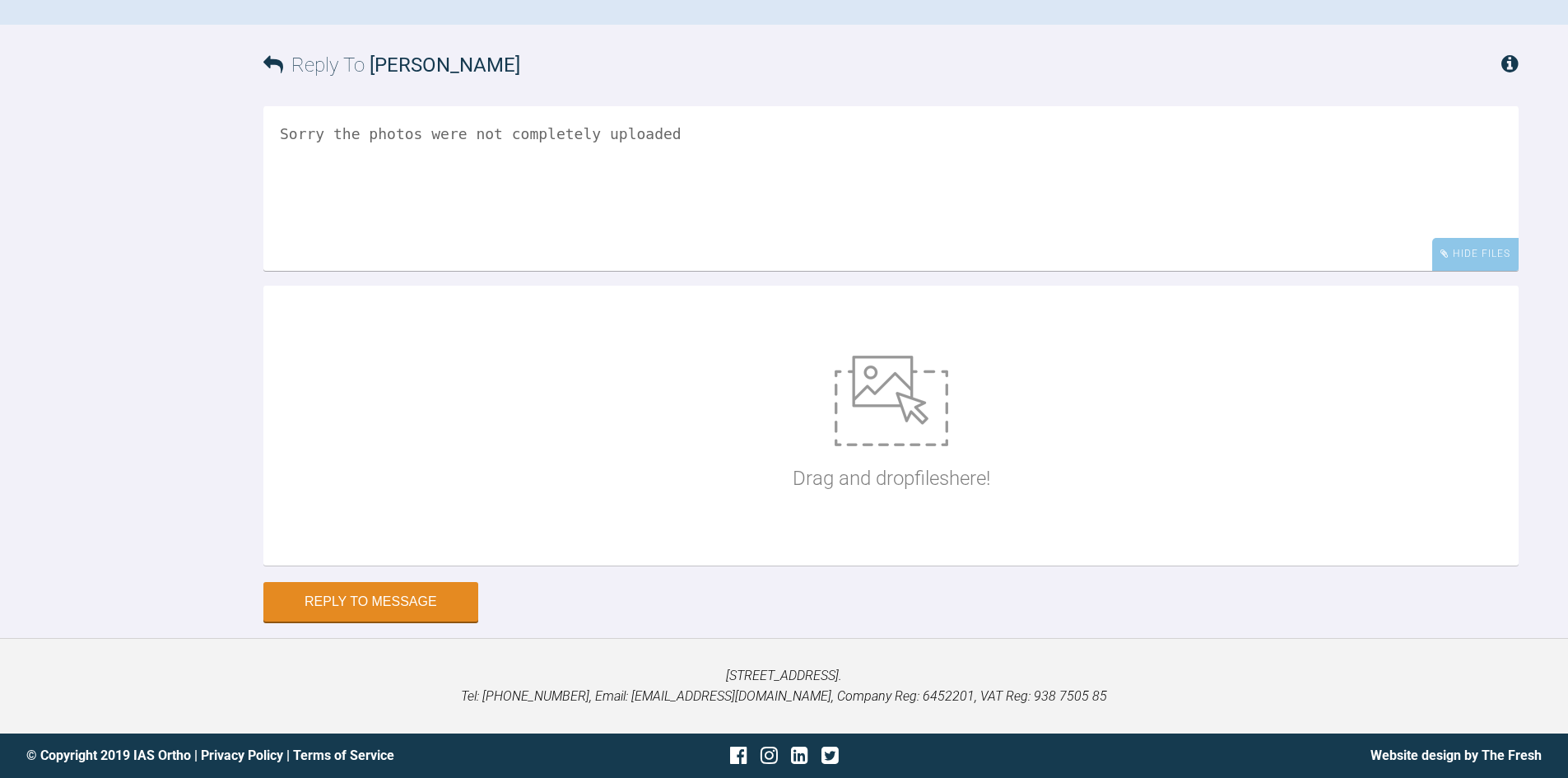
click at [891, 488] on p "Drag and drop files here!" at bounding box center [891, 479] width 197 height 31
type input "C:\fakepath\2025-10-09 - Spacewize capture.png"
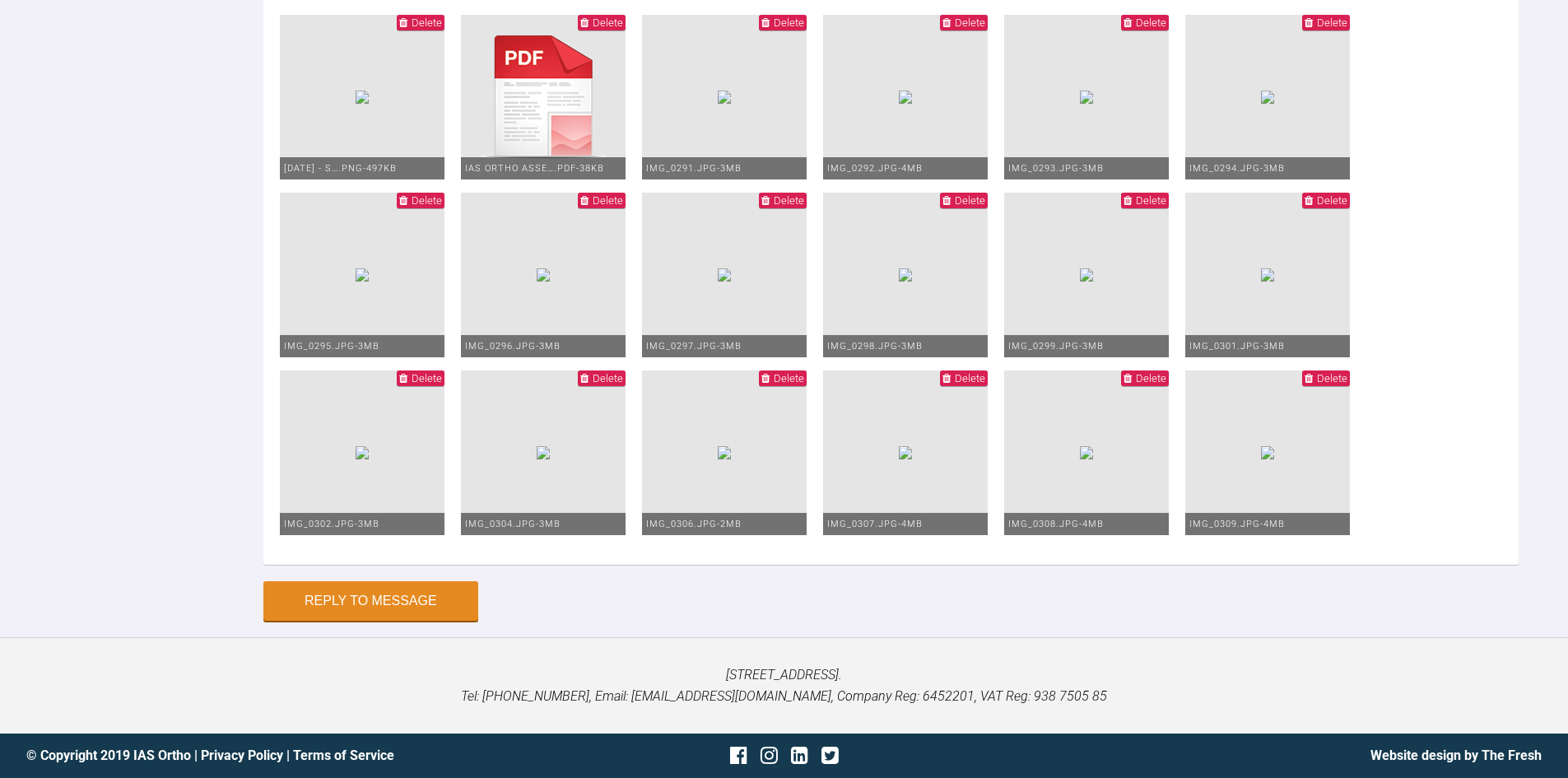
scroll to position [1608, 0]
click at [419, 608] on button "Reply to Message" at bounding box center [371, 602] width 215 height 39
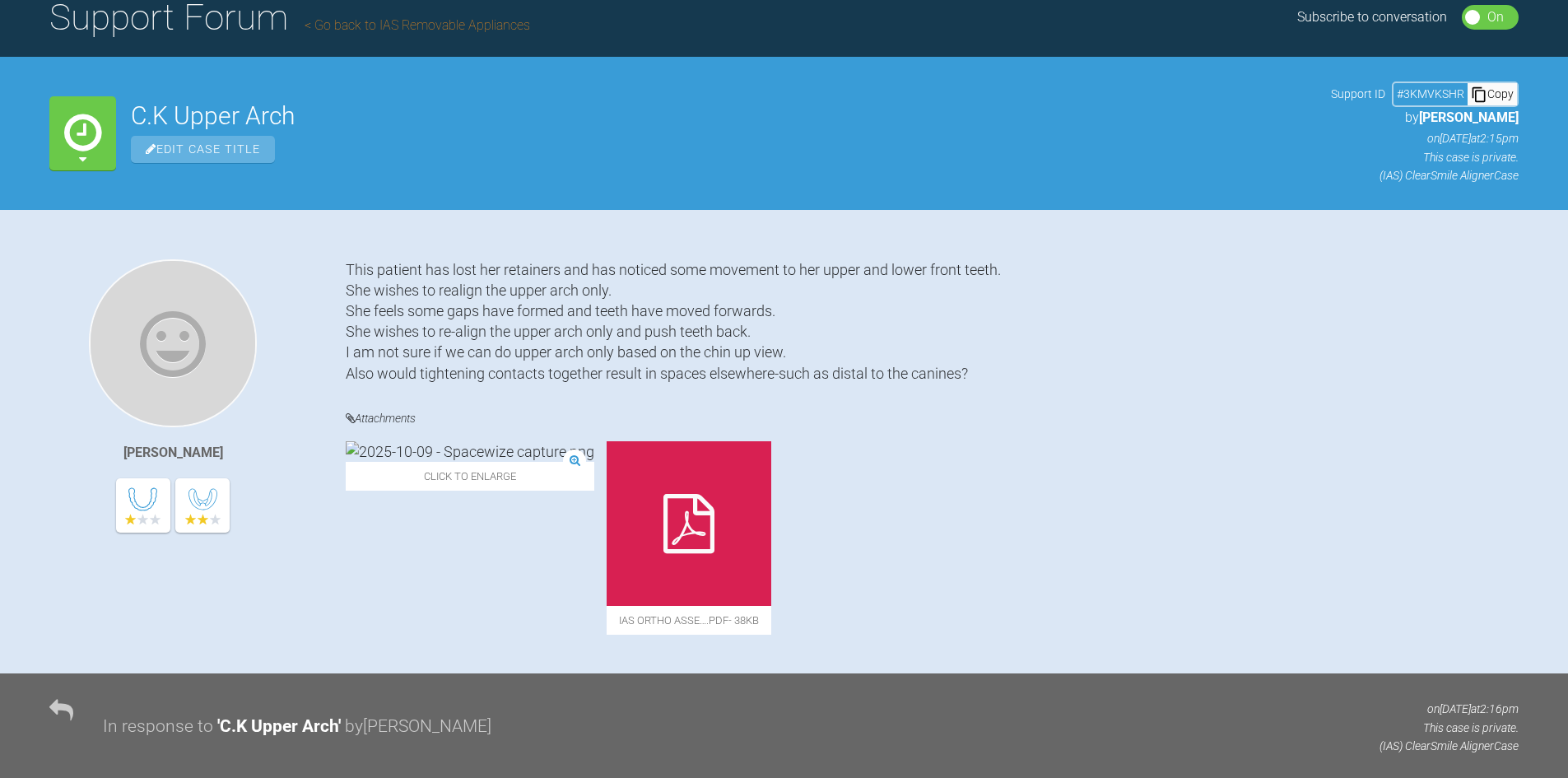
scroll to position [0, 0]
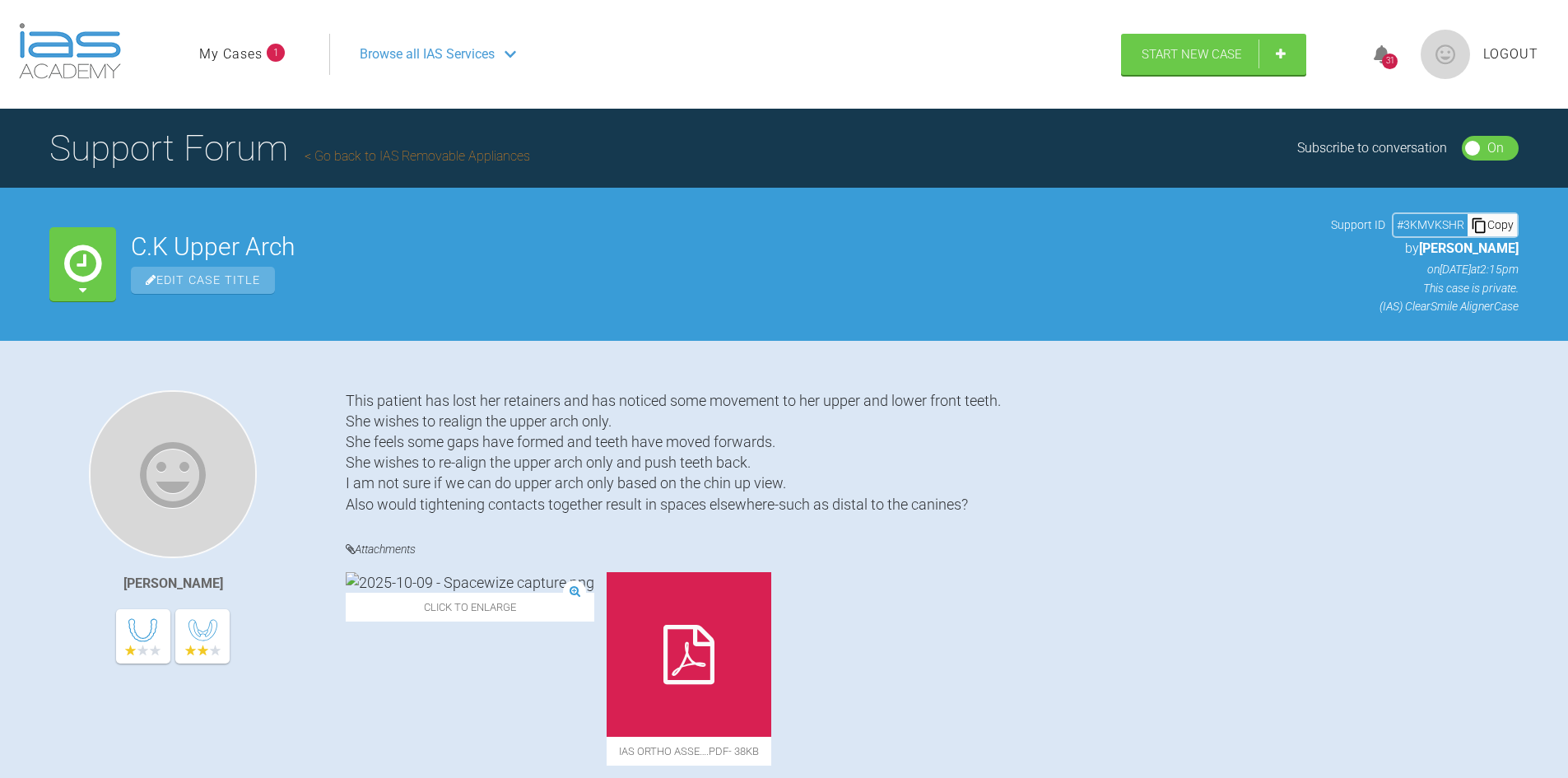
click at [368, 155] on link "Go back to IAS Removable Appliances" at bounding box center [417, 156] width 225 height 16
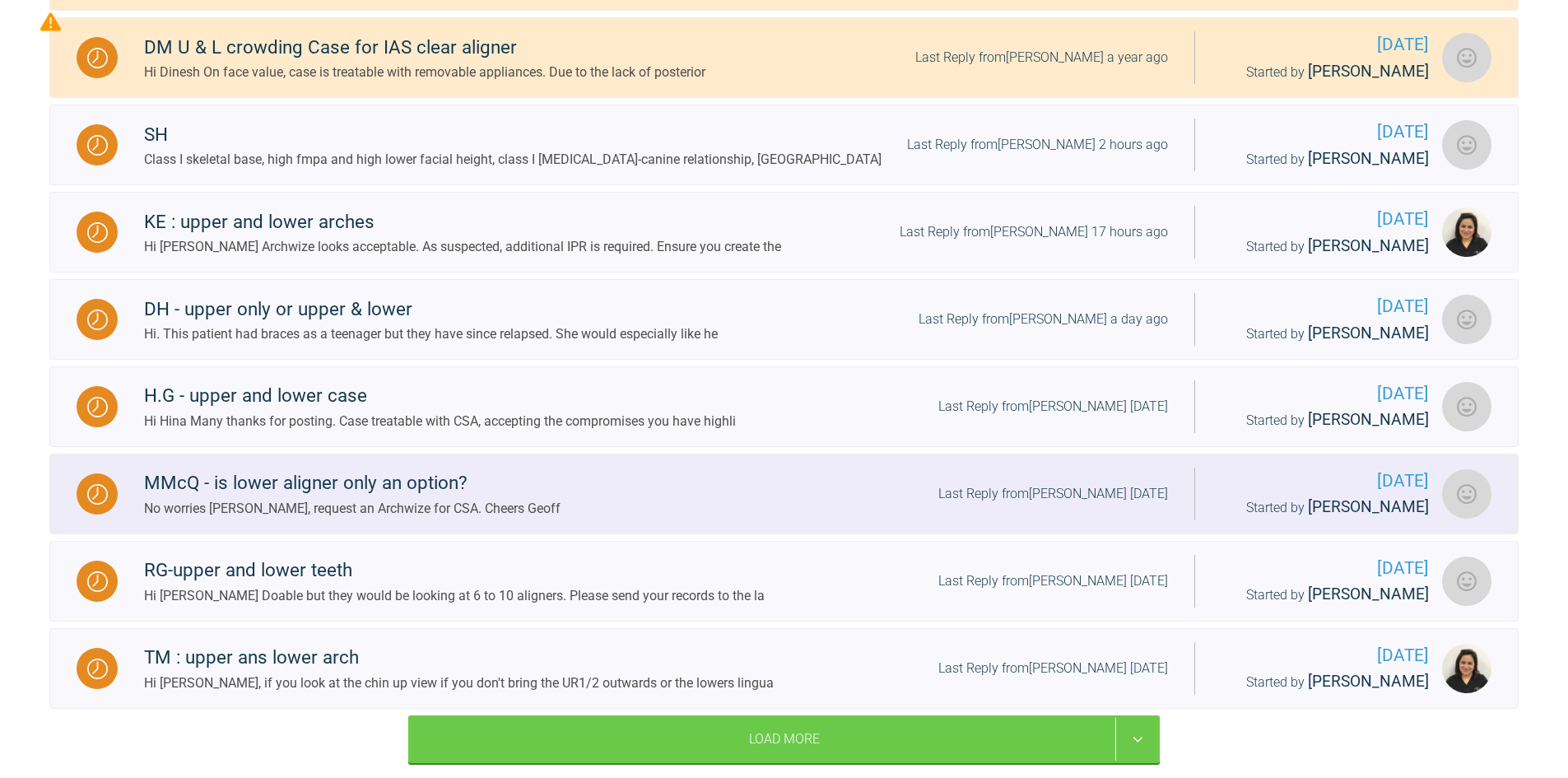
scroll to position [411, 0]
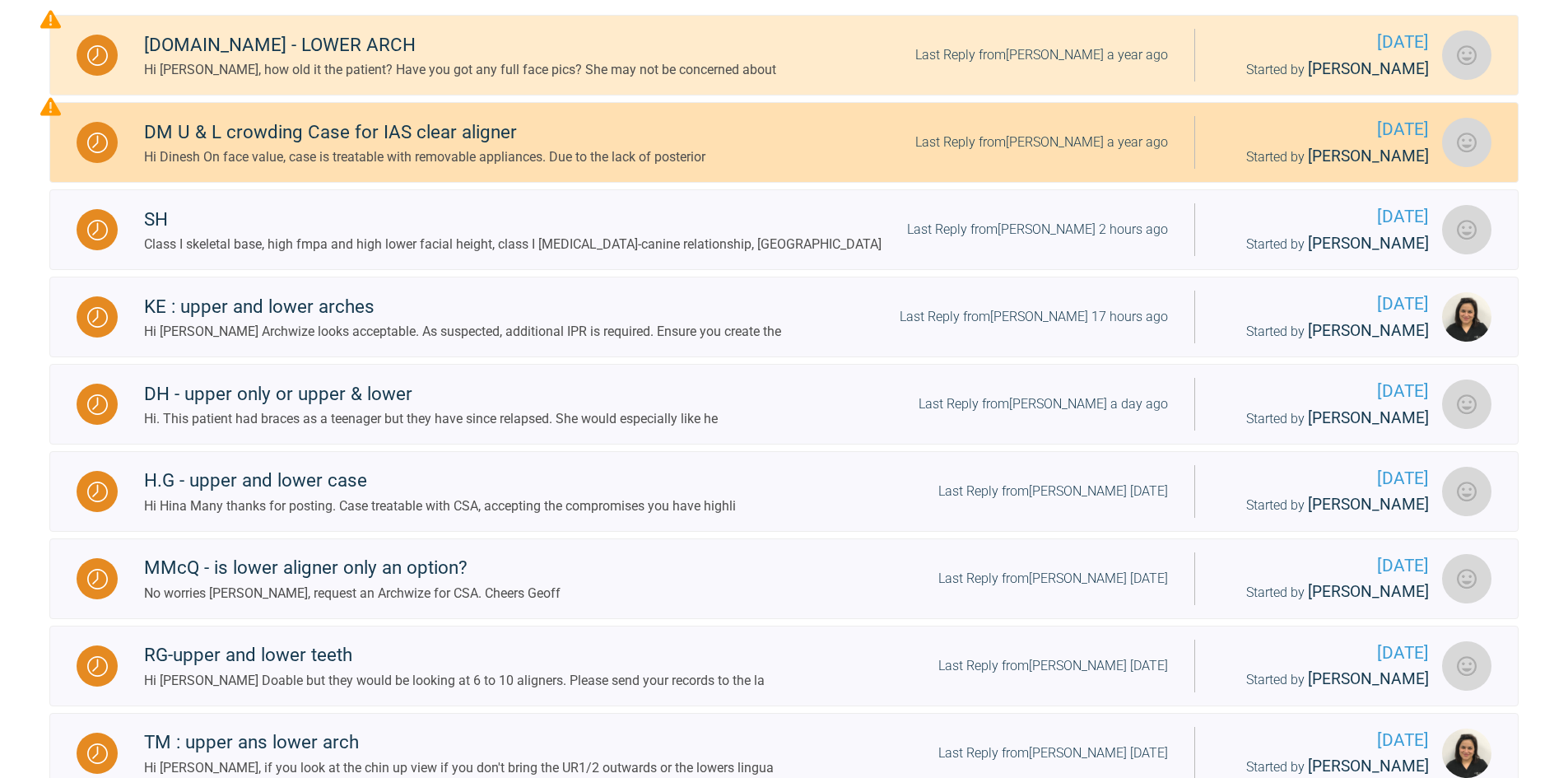
click at [413, 154] on div "Hi Dinesh On face value, case is treatable with removable appliances. Due to th…" at bounding box center [424, 157] width 561 height 22
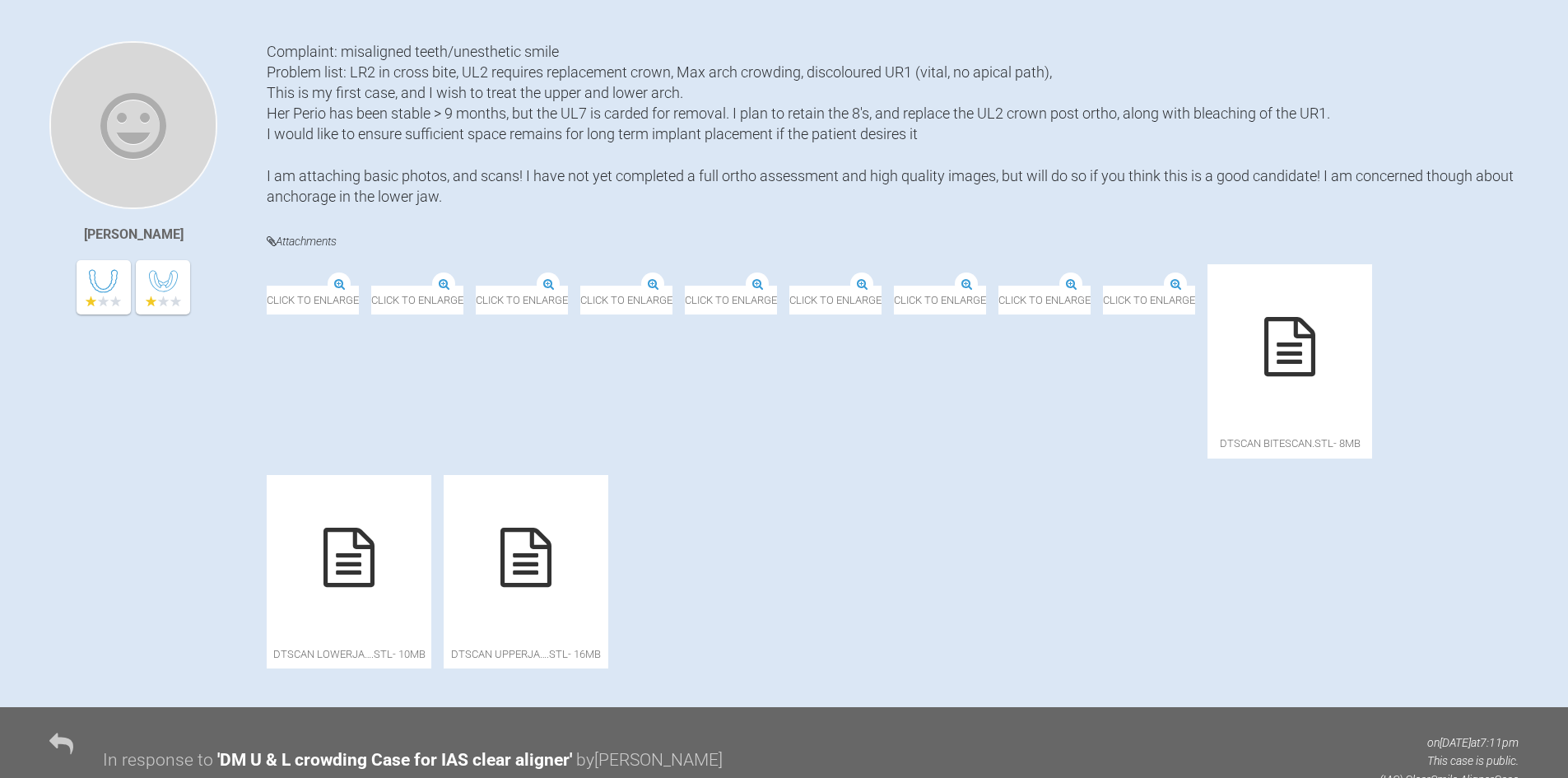
scroll to position [303, 0]
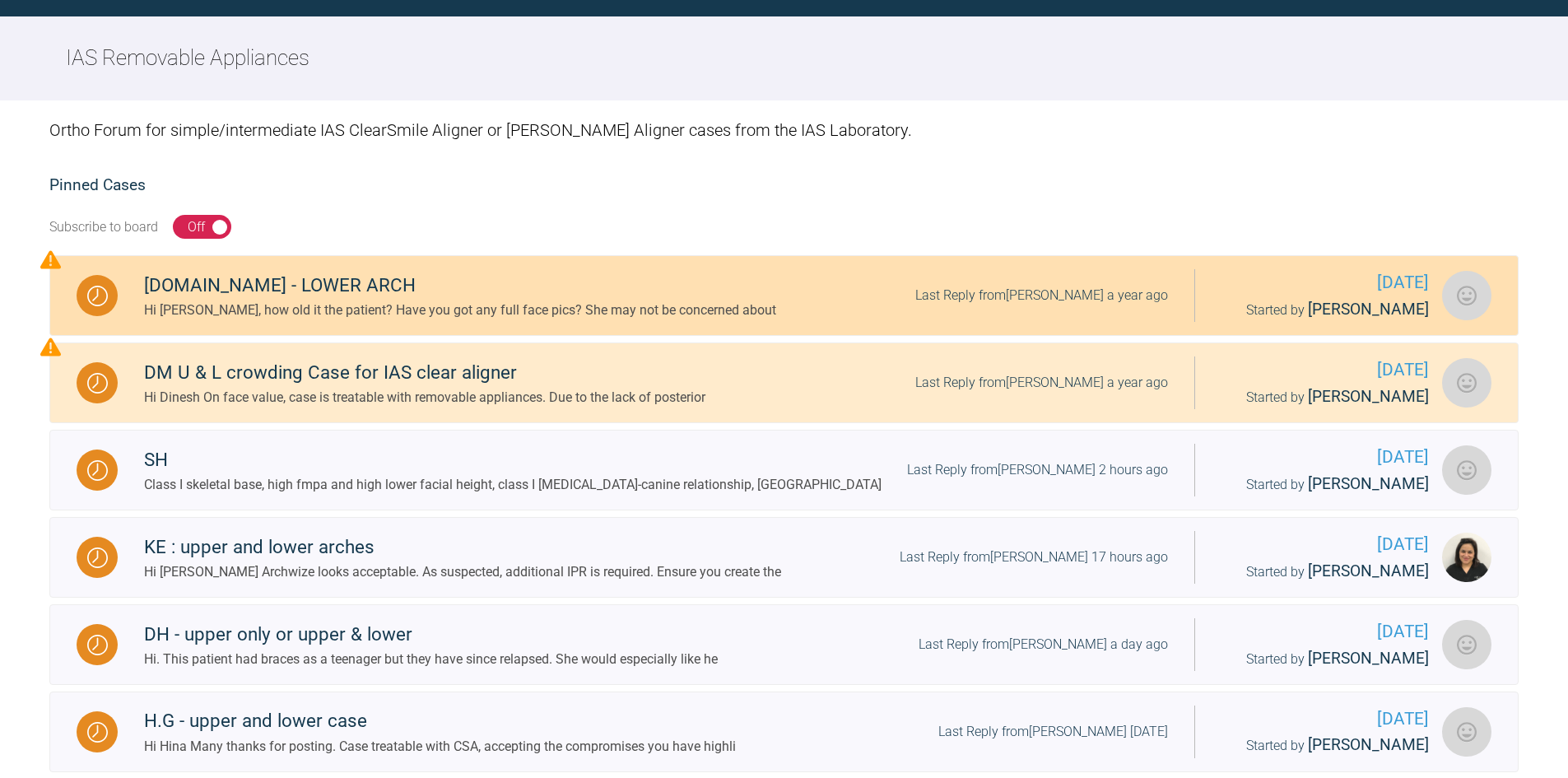
scroll to position [303, 0]
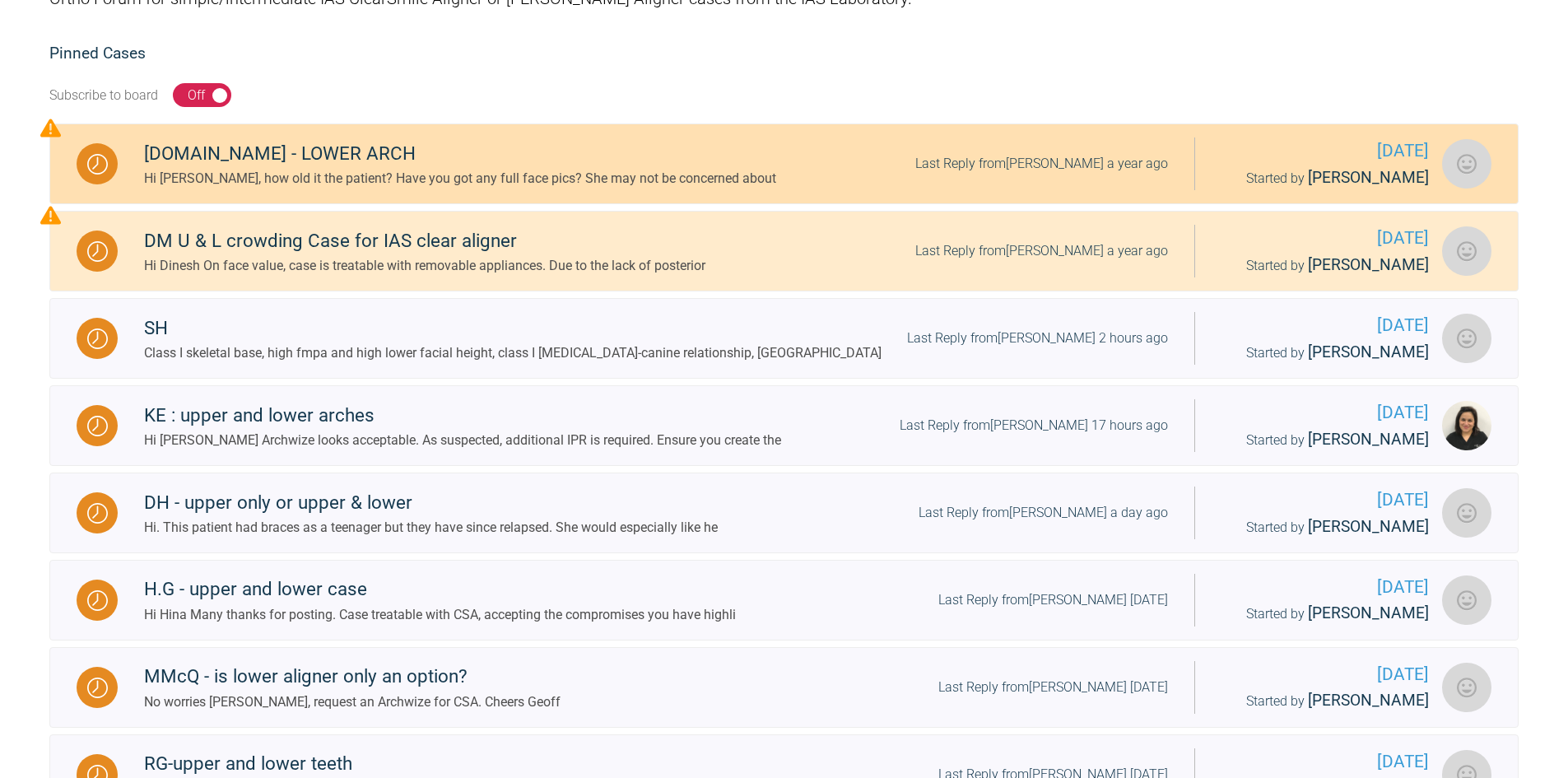
click at [323, 167] on div "M.Br - LOWER ARCH" at bounding box center [460, 154] width 632 height 30
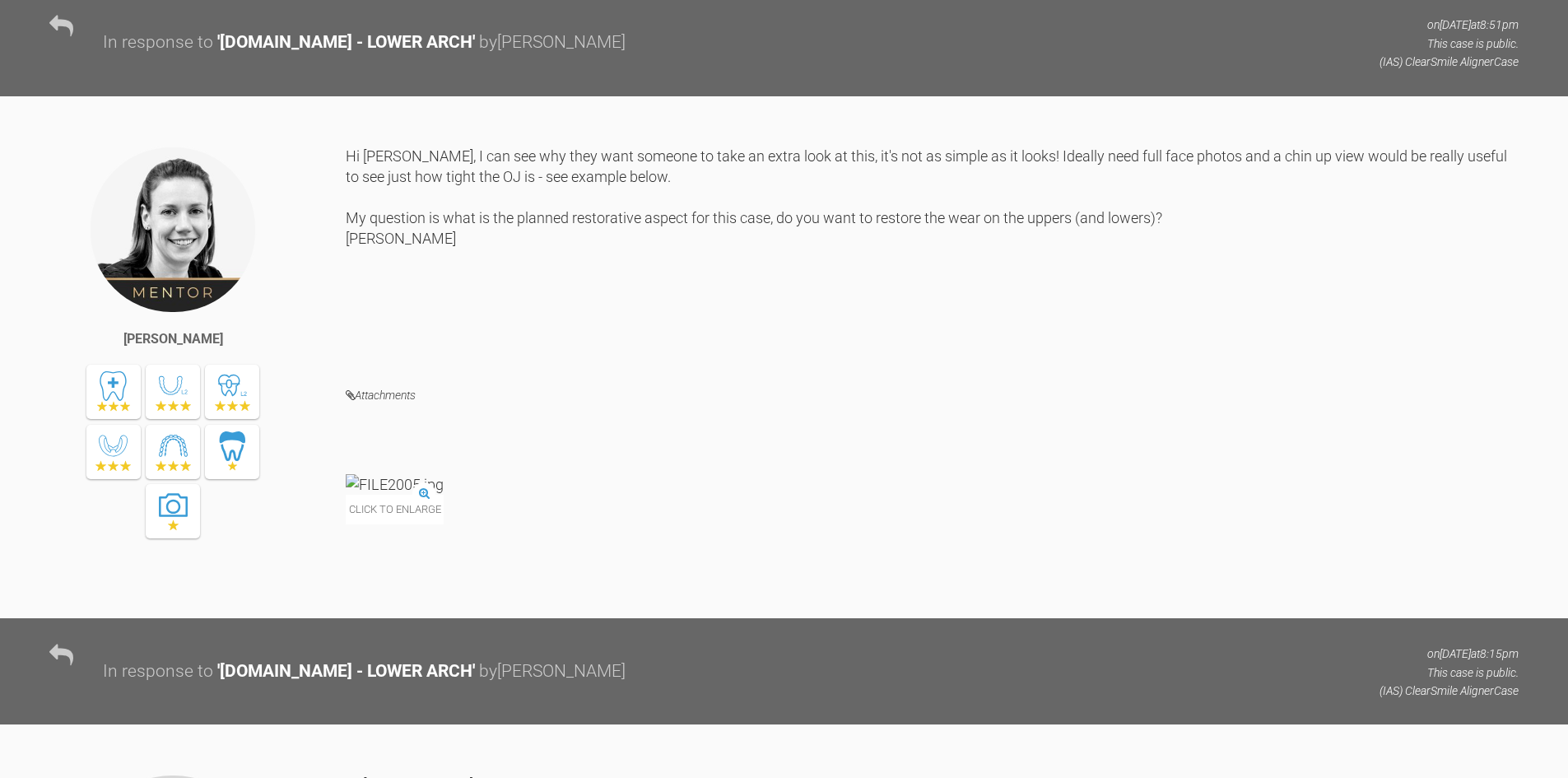
scroll to position [879, 0]
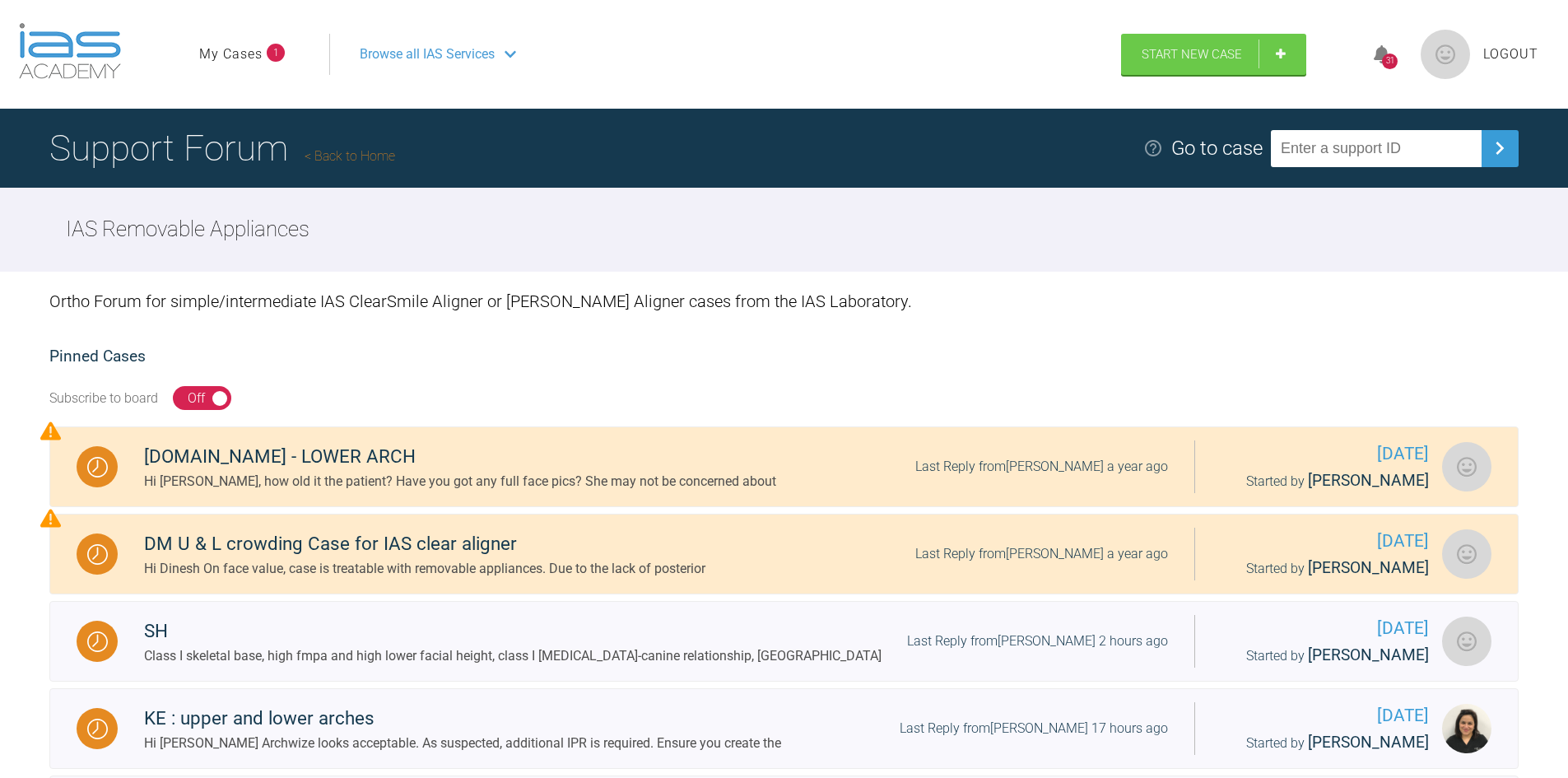
click at [338, 156] on link "Back to Home" at bounding box center [350, 156] width 91 height 16
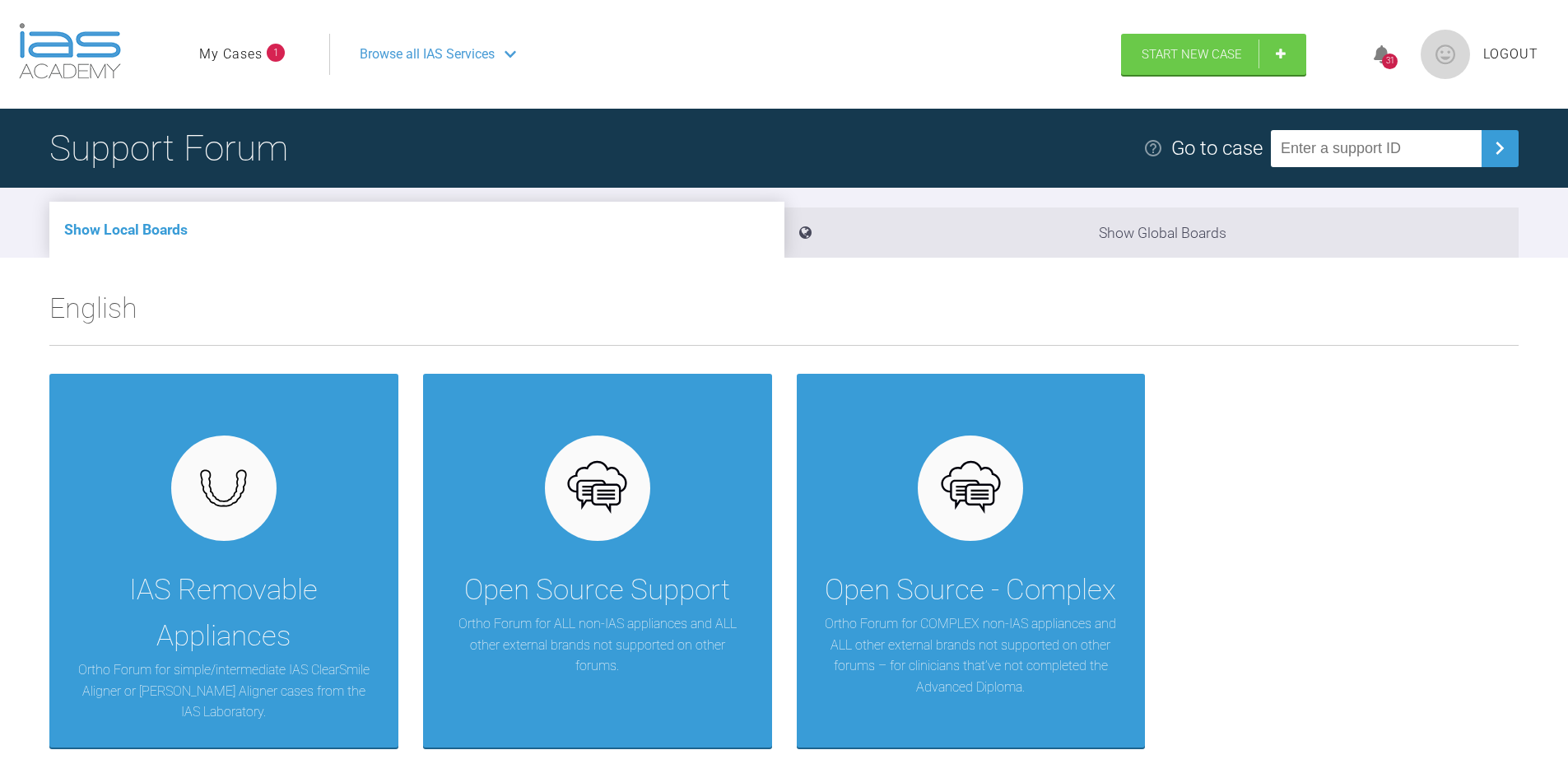
click at [251, 56] on link "My Cases" at bounding box center [230, 54] width 64 height 22
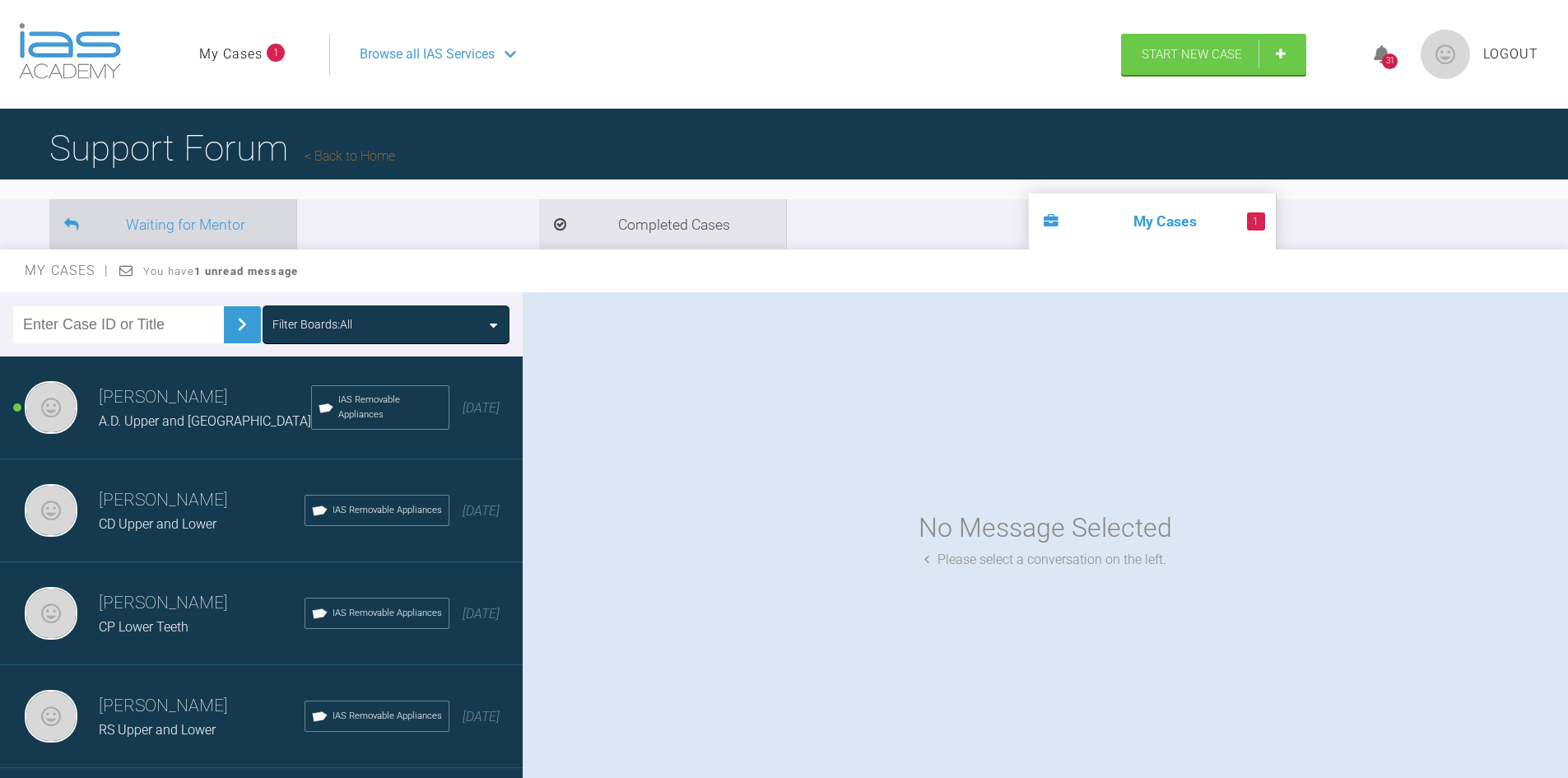
click at [197, 233] on li "Waiting for Mentor" at bounding box center [173, 224] width 247 height 51
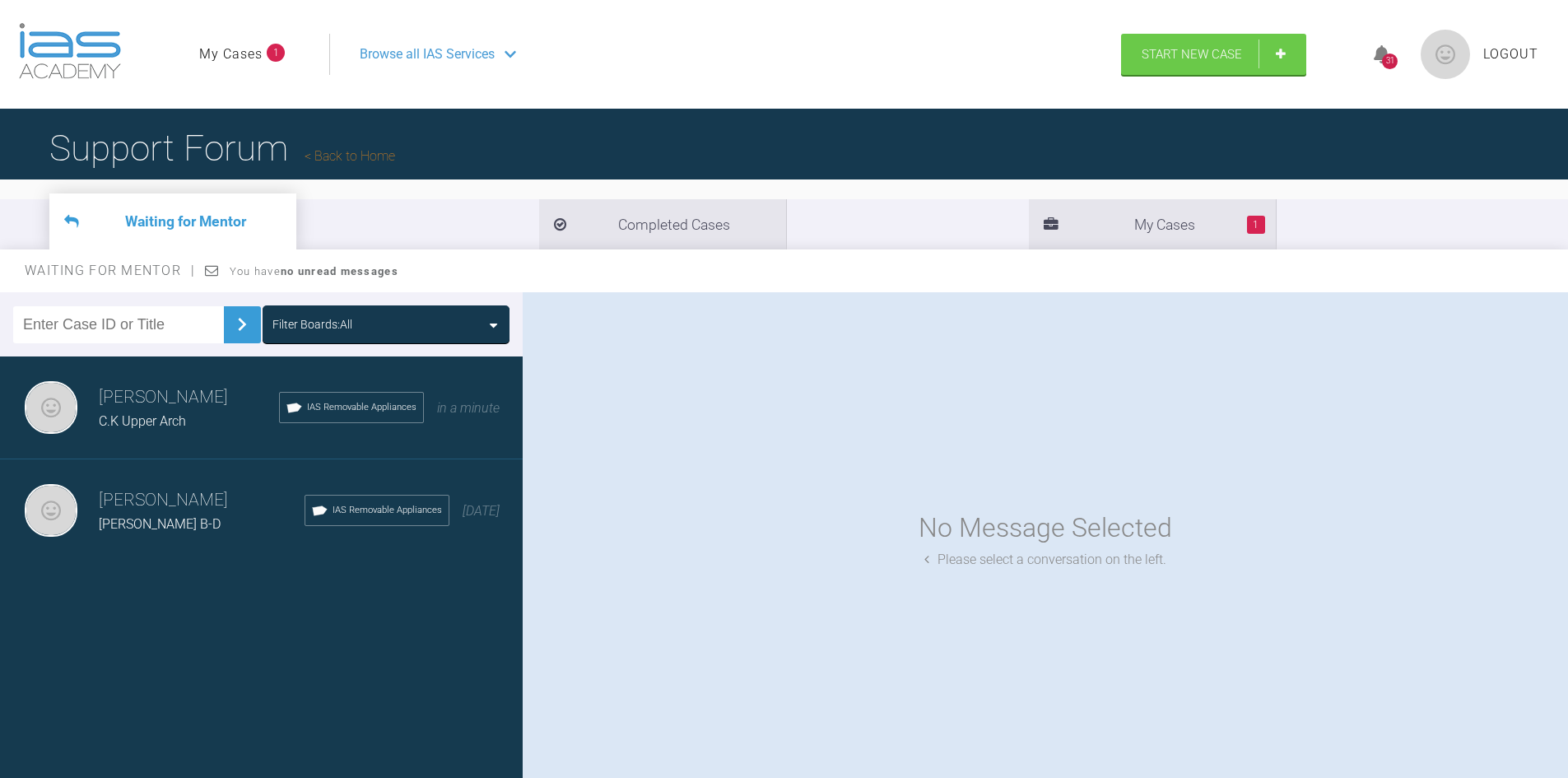
click at [1509, 59] on span "Logout" at bounding box center [1510, 54] width 55 height 22
